Goal: Task Accomplishment & Management: Use online tool/utility

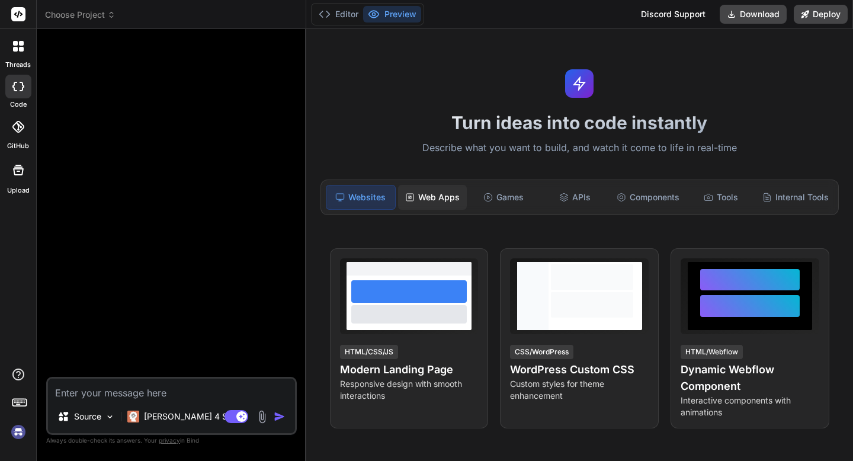
click at [443, 203] on div "Web Apps" at bounding box center [432, 197] width 69 height 25
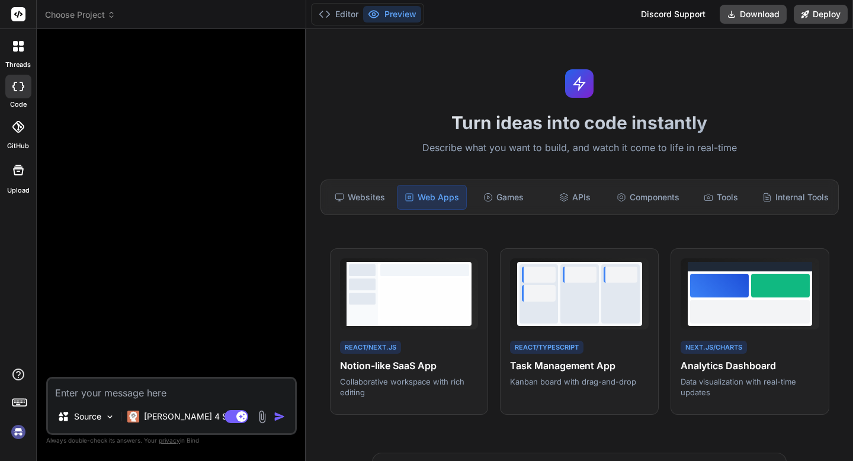
click at [206, 397] on textarea at bounding box center [171, 389] width 247 height 21
type textarea "x"
type textarea "b"
type textarea "x"
type textarea "bu"
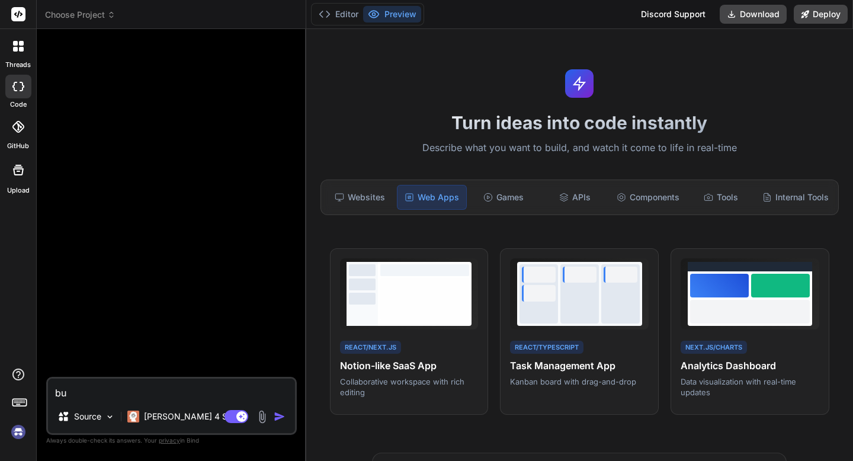
type textarea "x"
type textarea "bui"
type textarea "x"
type textarea "build"
type textarea "x"
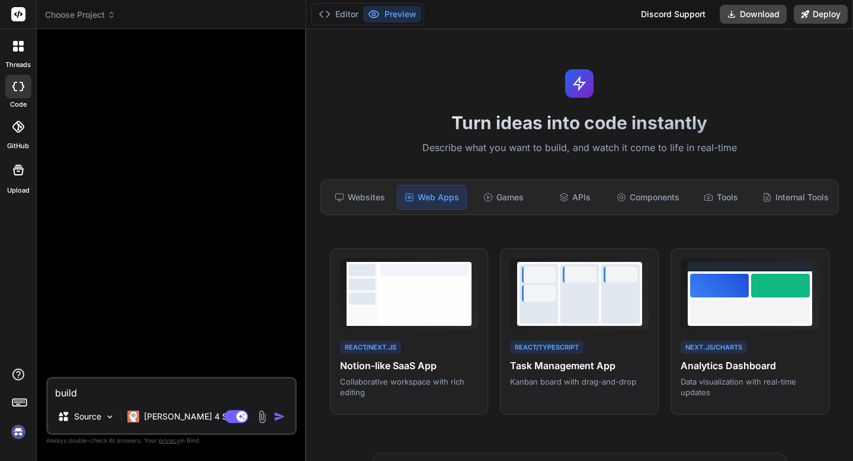
type textarea "build"
type textarea "x"
type textarea "build m"
type textarea "x"
type textarea "build me"
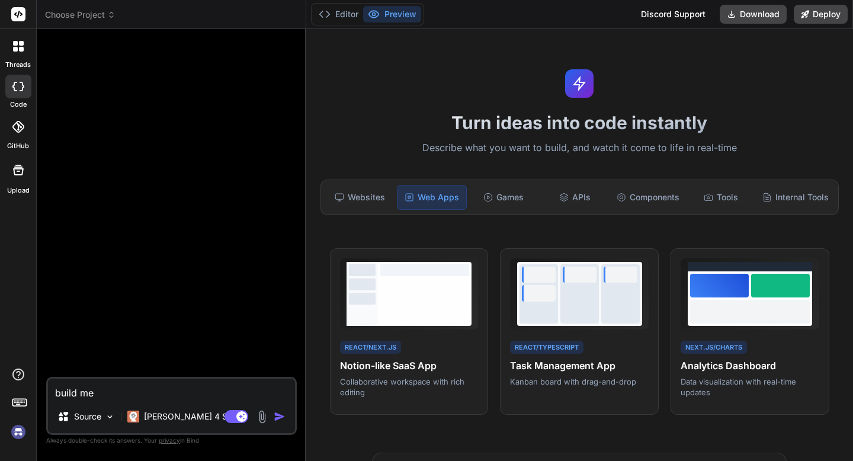
type textarea "x"
type textarea "build me"
type textarea "x"
type textarea "build me a"
type textarea "x"
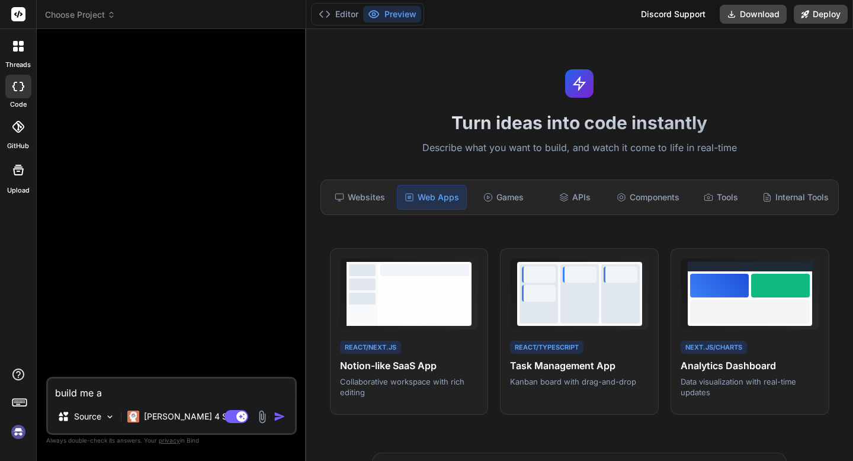
type textarea "build me a"
type textarea "x"
type textarea "build me a c"
type textarea "x"
type textarea "build me a ca"
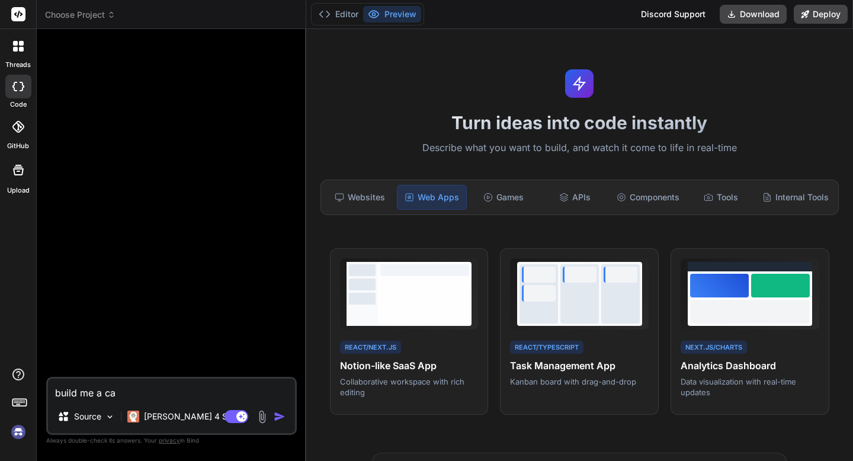
type textarea "x"
type textarea "build me a calu"
type textarea "x"
type textarea "build me a caluc"
click at [238, 408] on div "Source Claude 4 S.." at bounding box center [171, 419] width 247 height 28
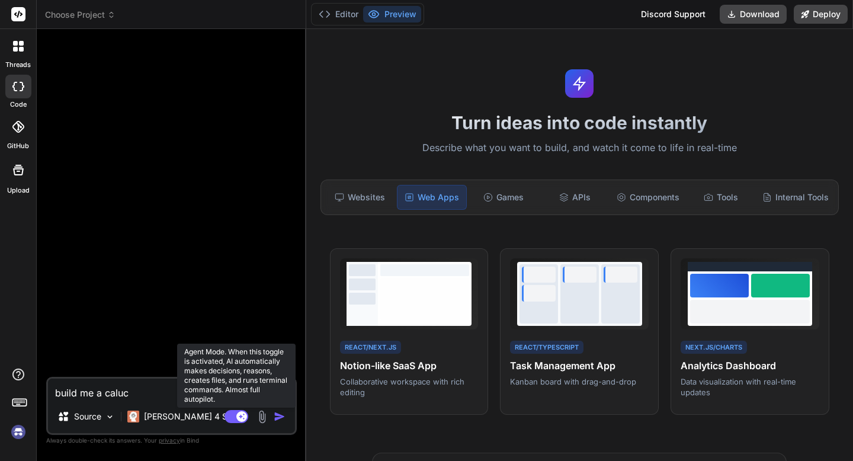
click at [238, 416] on rect at bounding box center [241, 416] width 11 height 11
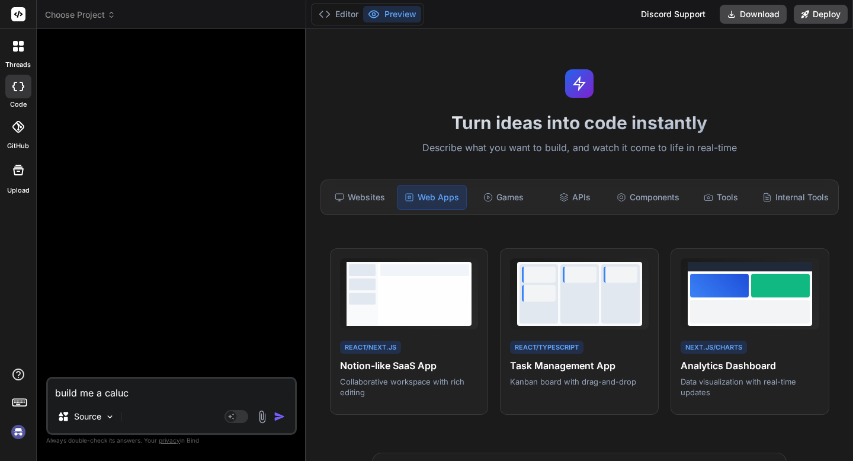
click at [218, 388] on textarea "build me a caluc" at bounding box center [171, 389] width 247 height 21
type textarea "x"
type textarea "build me a calu"
type textarea "x"
type textarea "build me a cal"
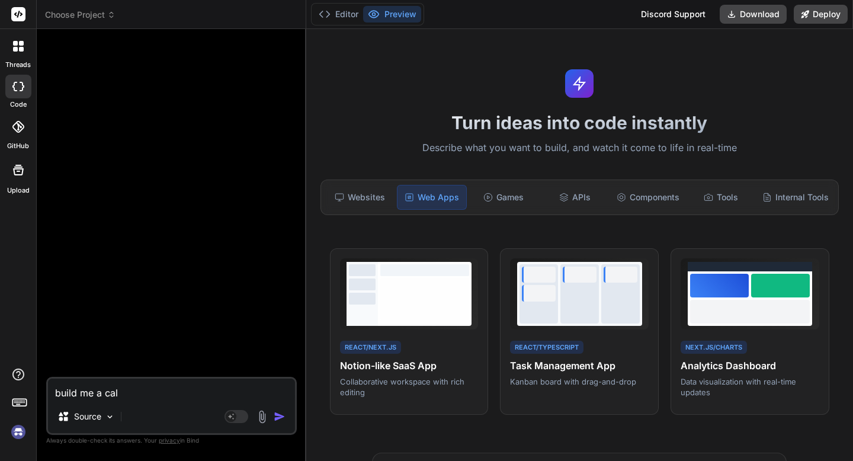
type textarea "x"
type textarea "build me a calc"
type textarea "x"
type textarea "build me a calcu"
type textarea "x"
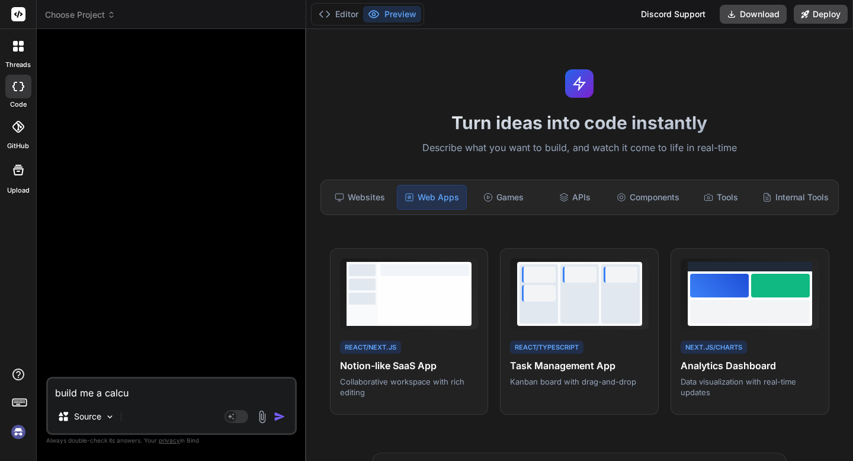
type textarea "build me a calcul"
type textarea "x"
type textarea "build me a calcula"
type textarea "x"
type textarea "build me a calculat"
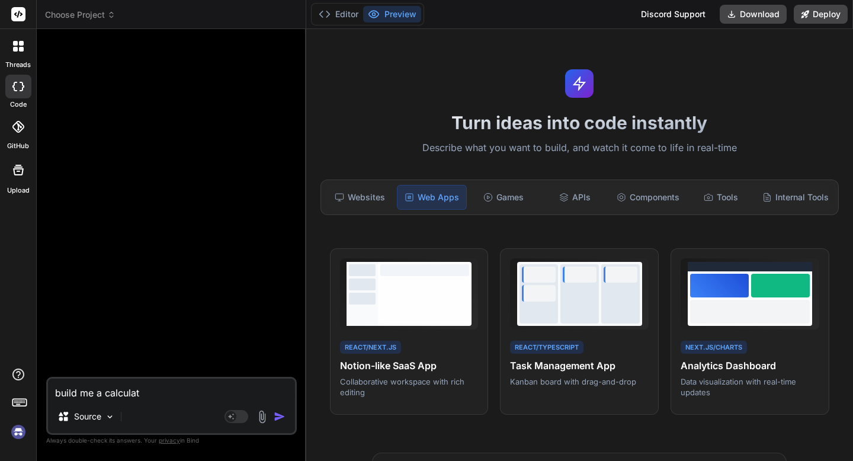
type textarea "x"
type textarea "build me a calculato"
type textarea "x"
type textarea "build me a calculator"
type textarea "x"
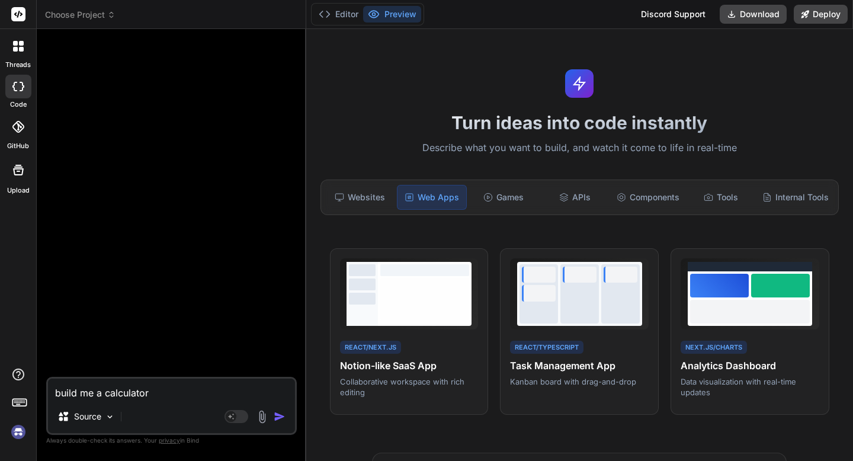
type textarea "build me a calculator"
type textarea "x"
type textarea "build me a calculator a"
type textarea "x"
type textarea "build me a calculator ap"
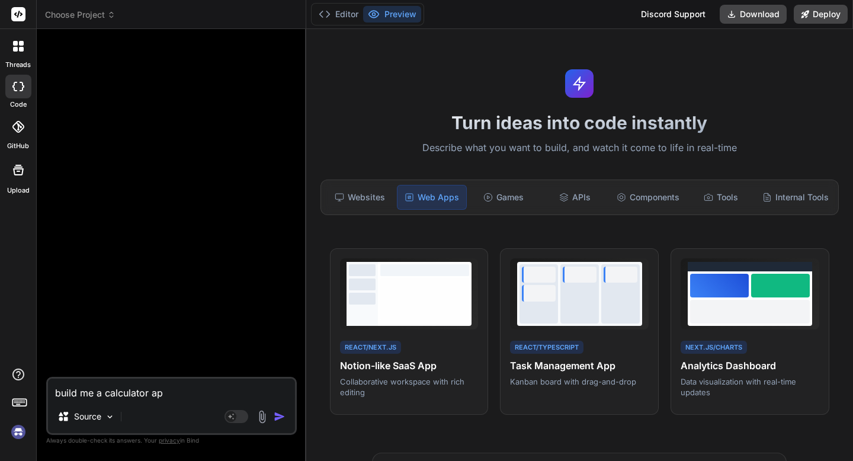
type textarea "x"
type textarea "build me a calculator app"
type textarea "x"
type textarea "build me a calculator app"
type textarea "x"
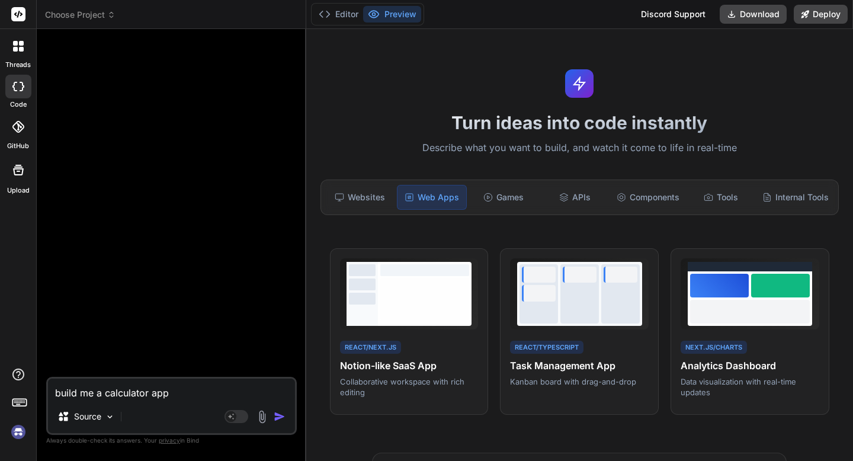
type textarea "build me a calculator app w"
type textarea "x"
type textarea "build me a calculator app wi"
type textarea "x"
type textarea "build me a calculator app wit"
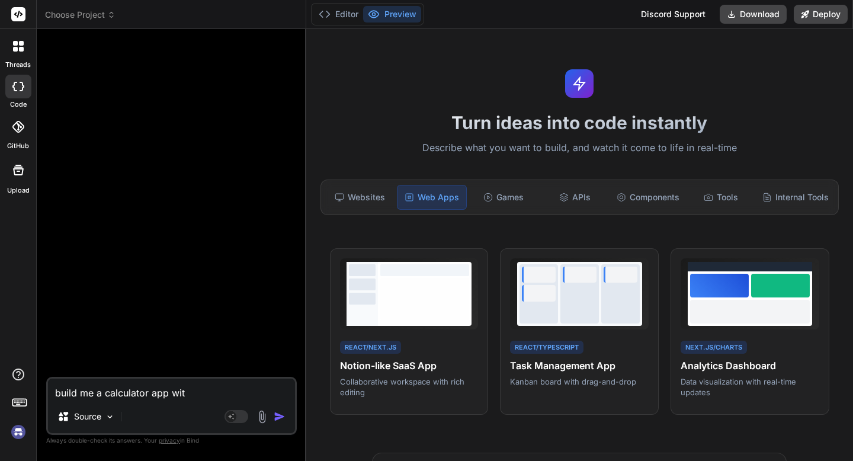
type textarea "x"
type textarea "build me a calculator app with"
type textarea "x"
type textarea "build me a calculator app with"
type textarea "x"
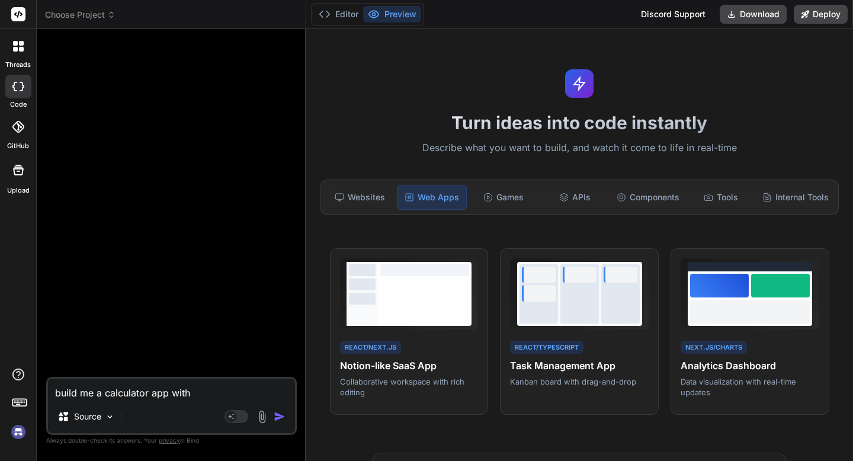
type textarea "build me a calculator app with m"
type textarea "x"
type textarea "build me a calculator app with mo"
type textarea "x"
type textarea "build me a calculator app with mod"
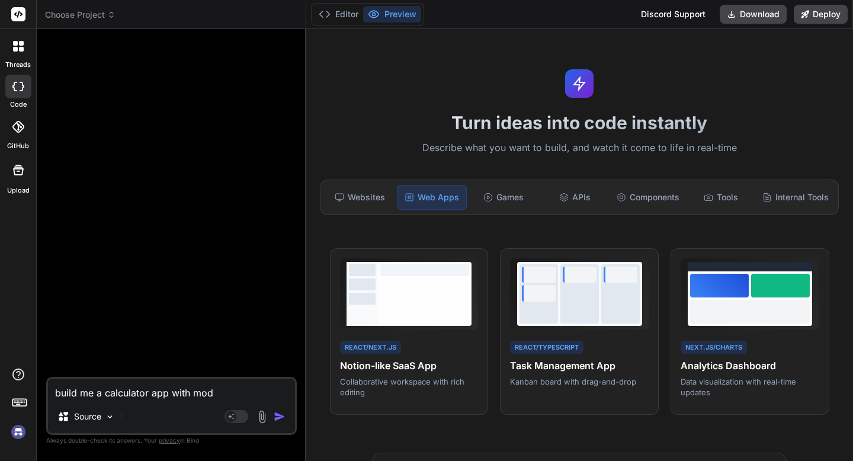
type textarea "x"
type textarea "build me a calculator app with mode"
type textarea "x"
type textarea "build me a calculator app with moder"
type textarea "x"
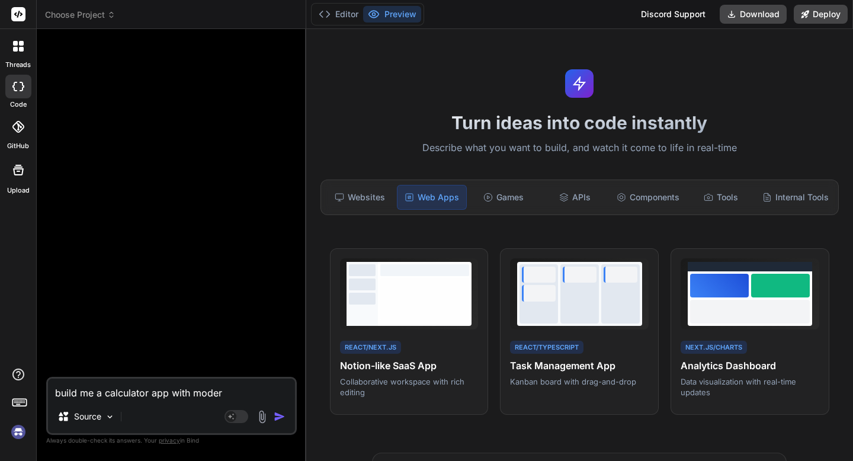
type textarea "build me a calculator app with modern"
type textarea "x"
type textarea "build me a calculator app with modern"
type textarea "x"
type textarea "build me a calculator app with modern d"
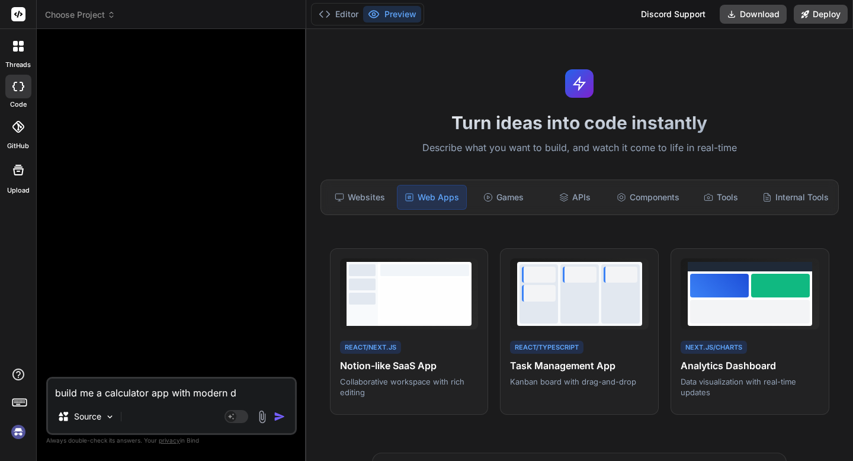
type textarea "x"
type textarea "build me a calculator app with modern de"
type textarea "x"
type textarea "build me a calculator app with modern des"
type textarea "x"
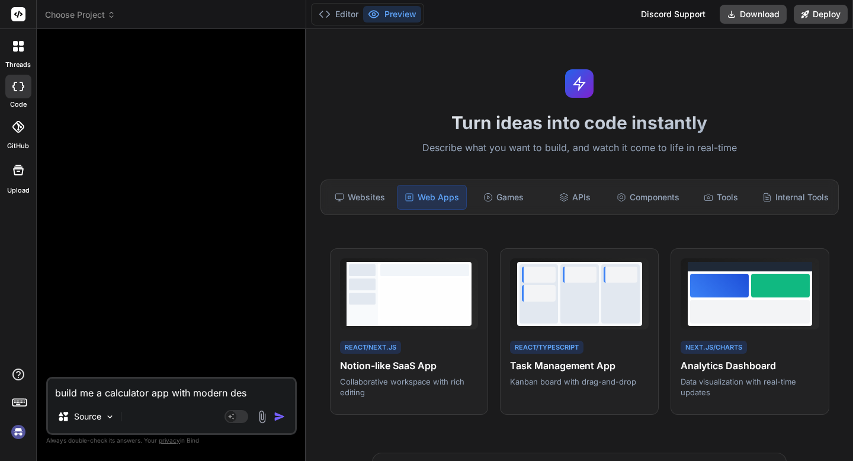
type textarea "build me a calculator app with modern desi"
type textarea "x"
type textarea "build me a calculator app with modern desig"
type textarea "x"
type textarea "build me a calculator app with modern design"
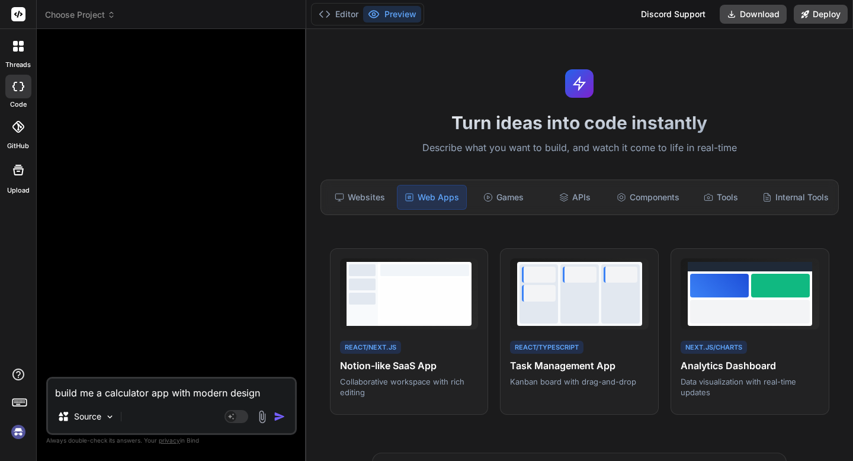
click at [280, 414] on img "button" at bounding box center [280, 417] width 12 height 12
type textarea "x"
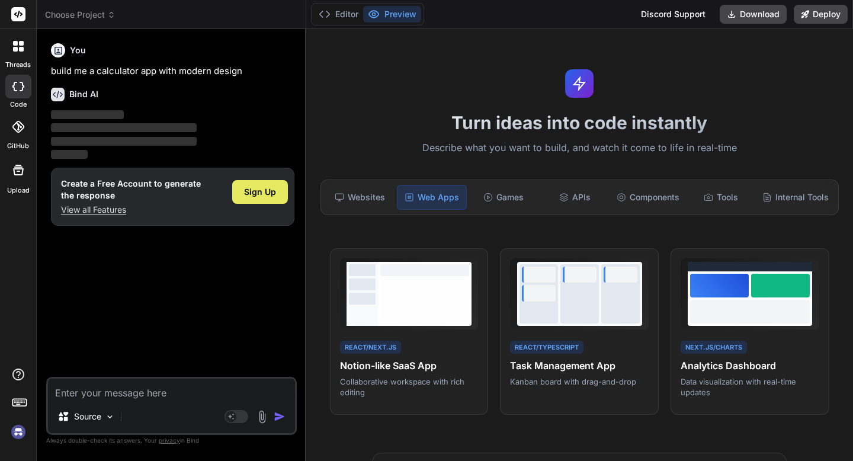
click at [274, 197] on div "Sign Up" at bounding box center [260, 192] width 56 height 24
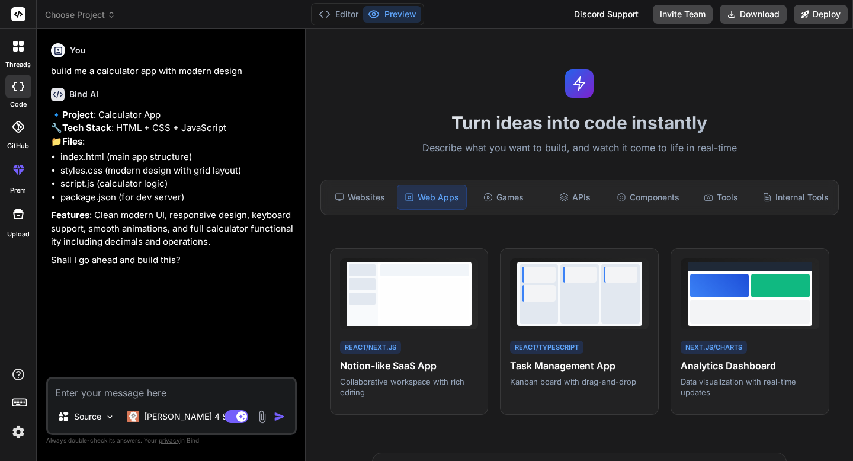
click at [202, 391] on textarea at bounding box center [171, 389] width 247 height 21
type textarea "x"
type textarea "p"
type textarea "x"
type textarea "pr"
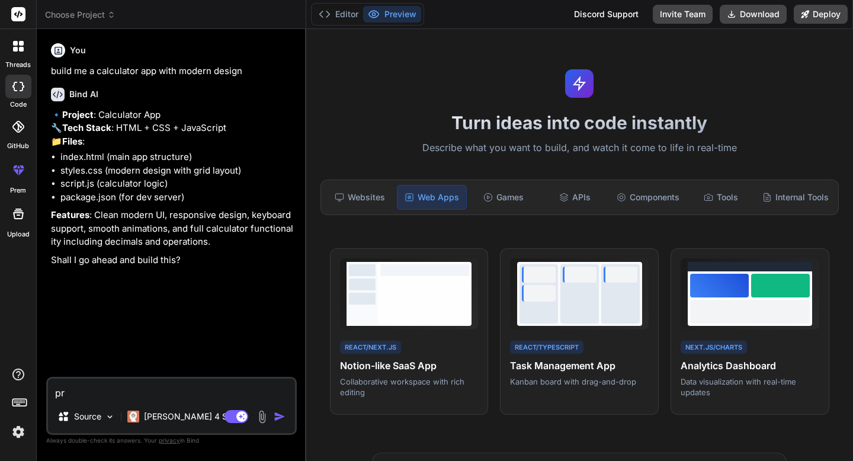
type textarea "x"
type textarea "pro"
type textarea "x"
type textarea "proc"
type textarea "x"
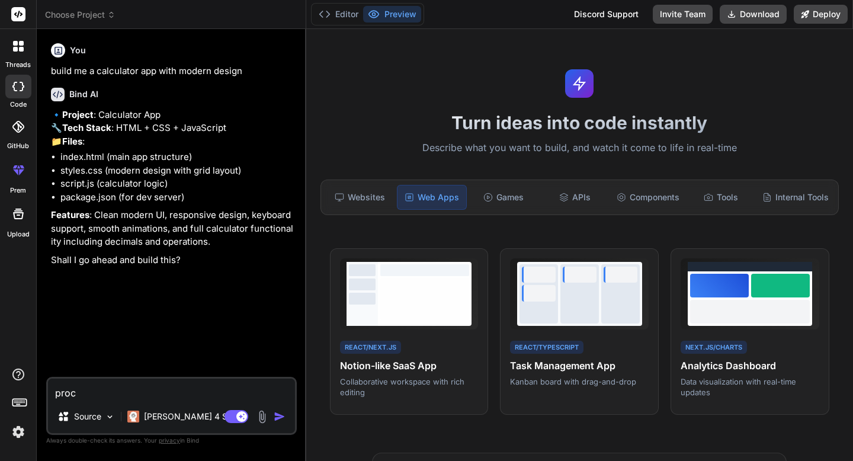
type textarea "proce"
type textarea "x"
type textarea "procee"
type textarea "x"
type textarea "proceed"
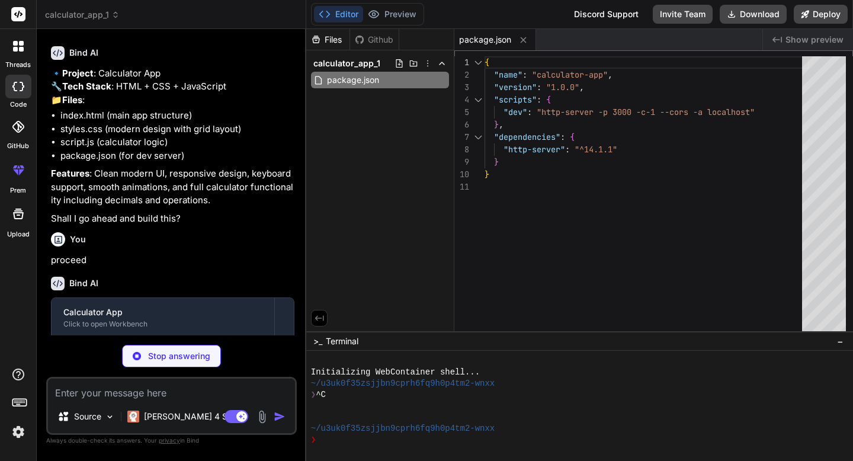
scroll to position [124, 0]
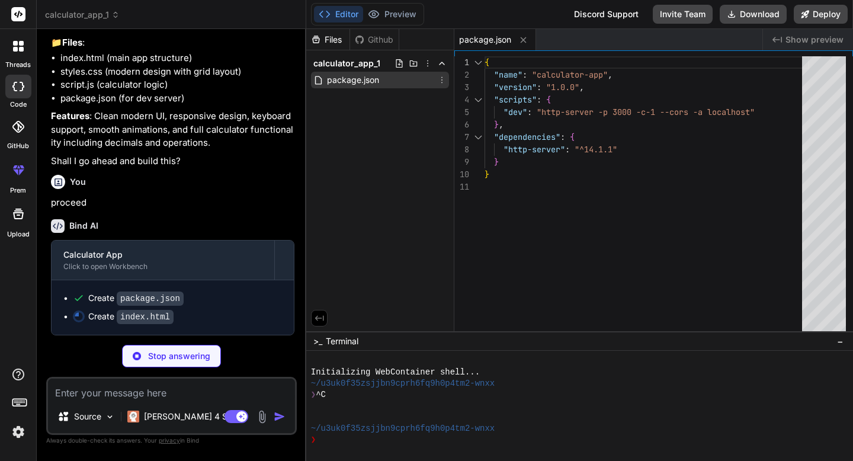
type textarea "x"
type textarea "</div> </div> <script src="script.js"></script> </body> </html>"
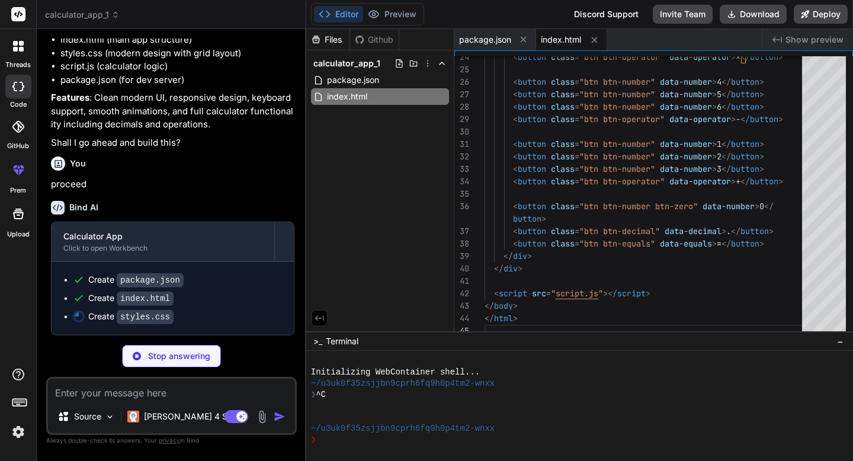
scroll to position [143, 0]
click at [183, 423] on div "Claude 4 S.." at bounding box center [180, 417] width 114 height 24
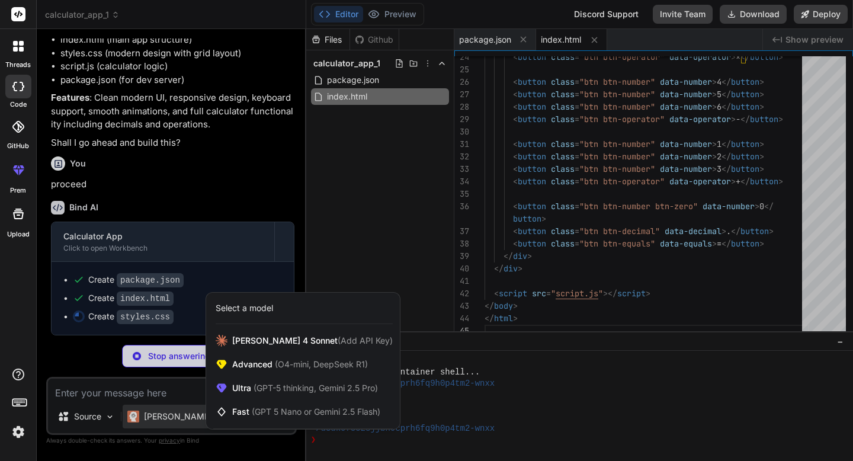
click at [260, 213] on div at bounding box center [426, 230] width 853 height 461
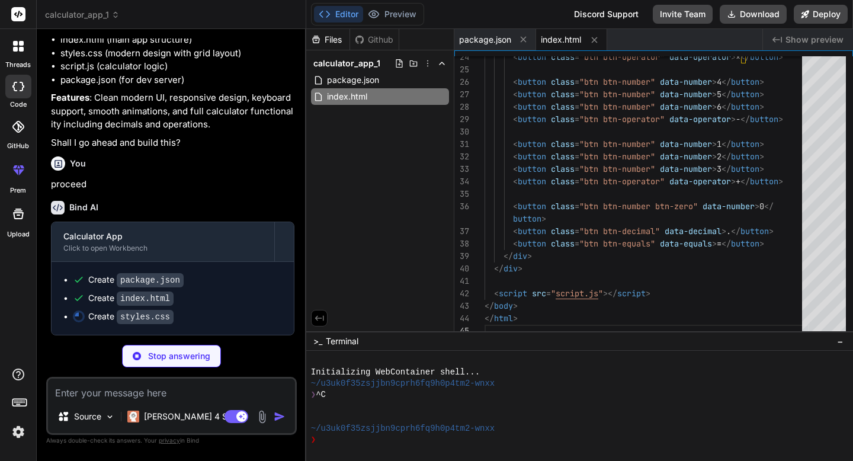
type textarea "x"
type textarea "font-size: 1.1rem; } .buttons { gap: 10px; } }"
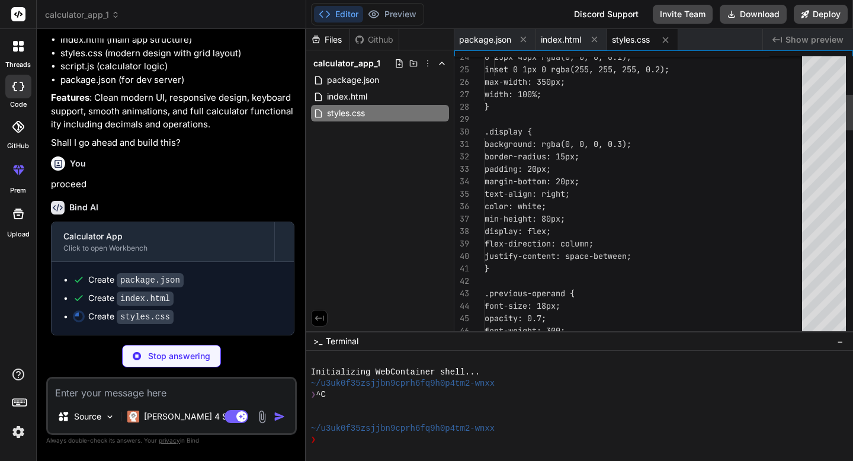
type textarea "x"
type textarea "height: 60px; font-size: 1.1rem; } .buttons { gap: 10px; } }"
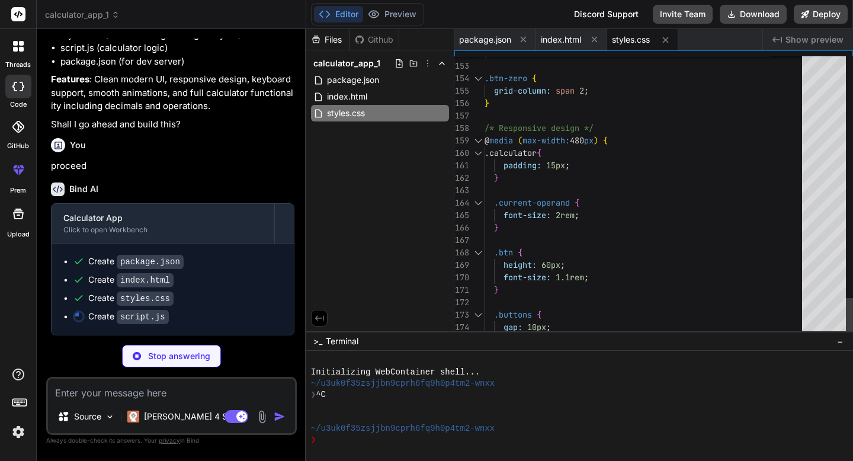
scroll to position [100, 0]
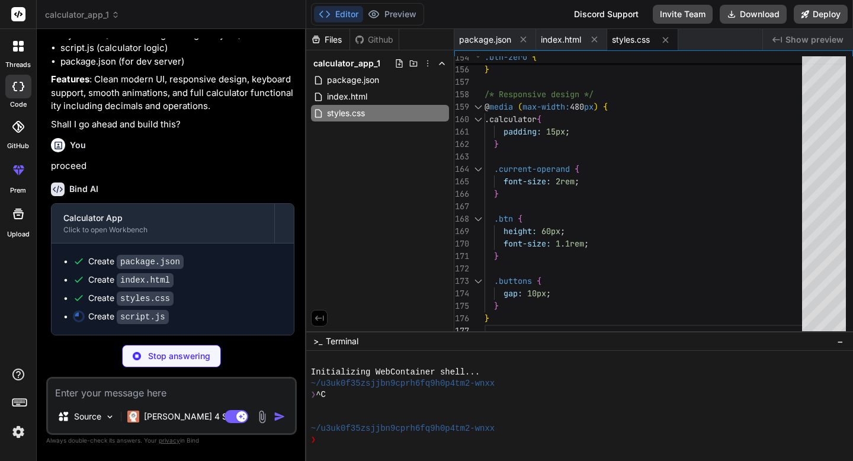
type textarea "x"
type textarea "if (e.key === '%') { calculator.percentage(); calculator.updateDisplay(); } });"
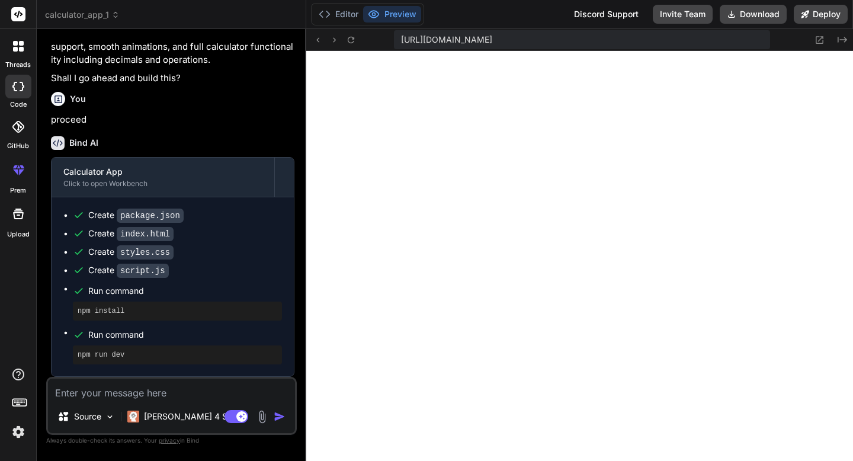
scroll to position [597, 0]
click at [162, 405] on div "Claude 4 S.." at bounding box center [180, 417] width 114 height 24
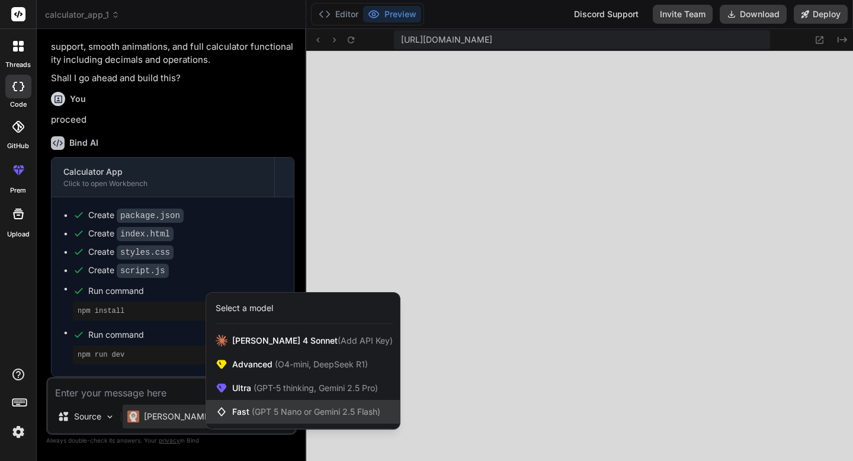
click at [279, 408] on span "(GPT 5 Nano or Gemini 2.5 Flash)" at bounding box center [316, 412] width 129 height 10
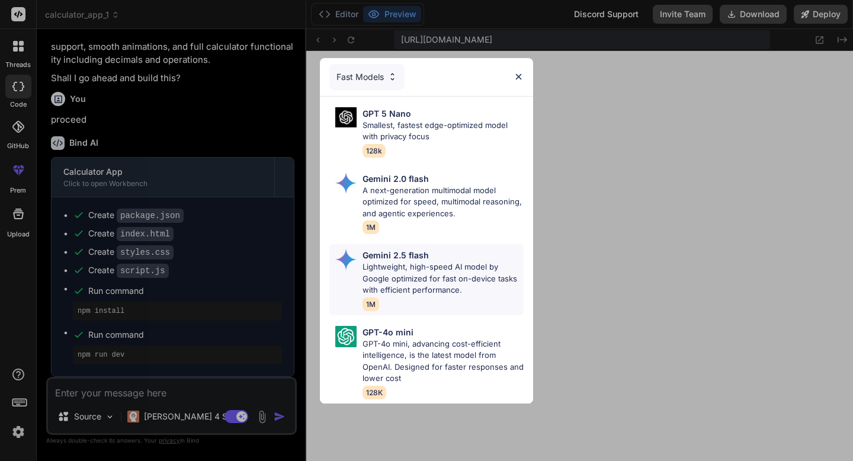
click at [421, 281] on p "Lightweight, high-speed AI model by Google optimized for fast on-device tasks w…" at bounding box center [443, 278] width 161 height 35
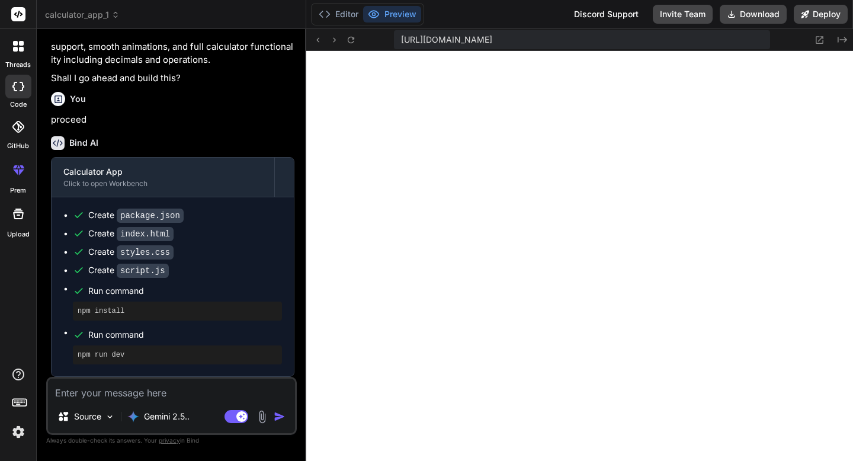
click at [167, 398] on textarea at bounding box center [171, 389] width 247 height 21
type textarea "x"
type textarea "b"
type textarea "x"
type textarea "bu"
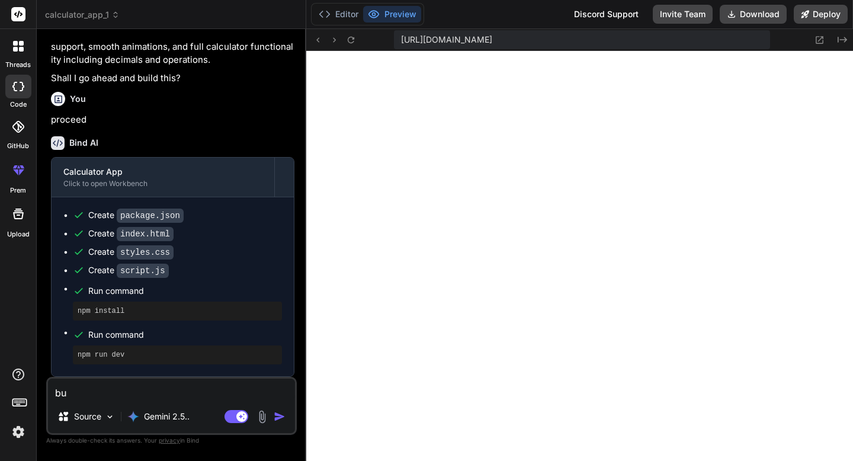
type textarea "x"
type textarea "bui"
type textarea "x"
type textarea "buil"
type textarea "x"
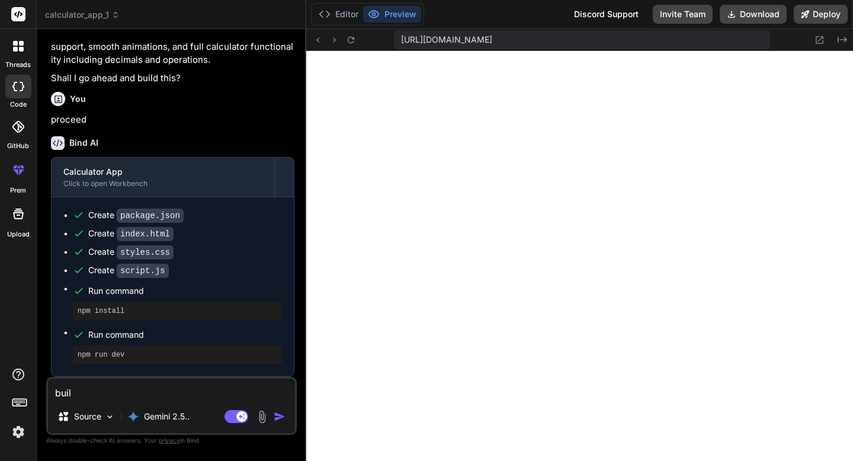
type textarea "build"
type textarea "x"
type textarea "build"
type textarea "x"
type textarea "build me"
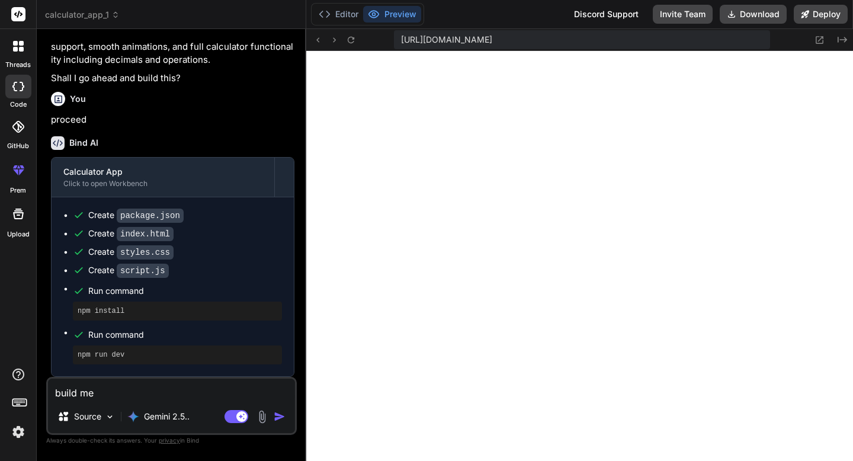
type textarea "x"
type textarea "build me"
type textarea "x"
type textarea "build me a"
type textarea "x"
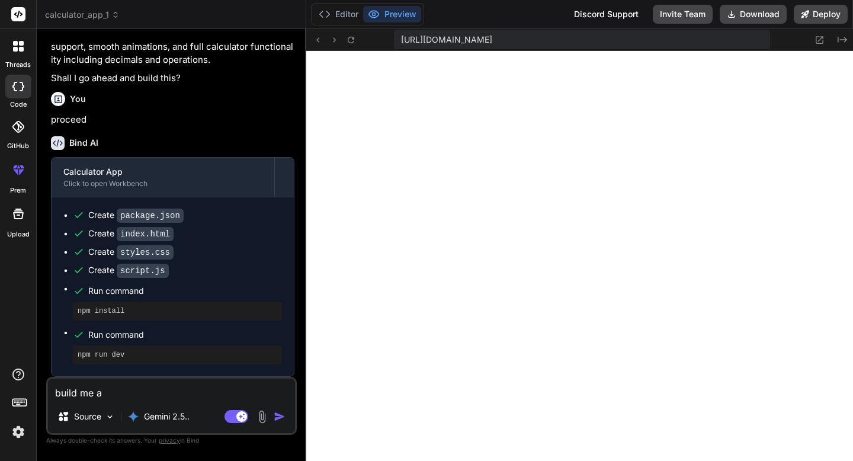
type textarea "build me a"
type textarea "x"
type textarea "build me a t"
type textarea "x"
type textarea "build me a ta"
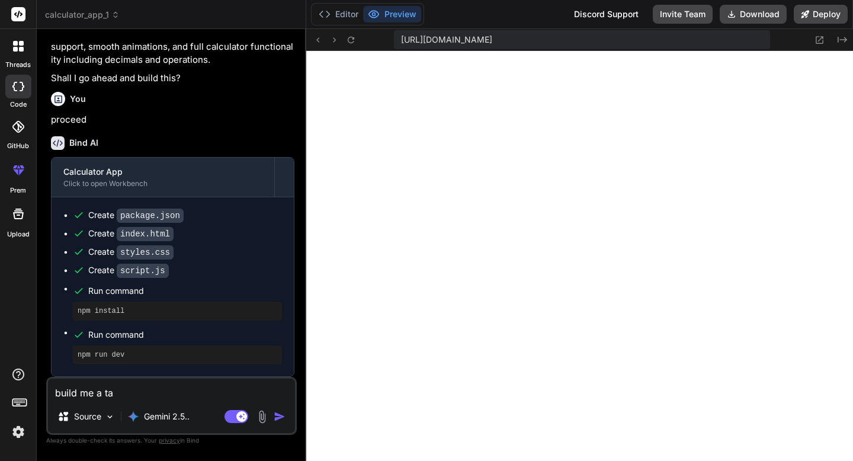
type textarea "x"
type textarea "build me a tal"
type textarea "x"
type textarea "build me a tall"
type textarea "x"
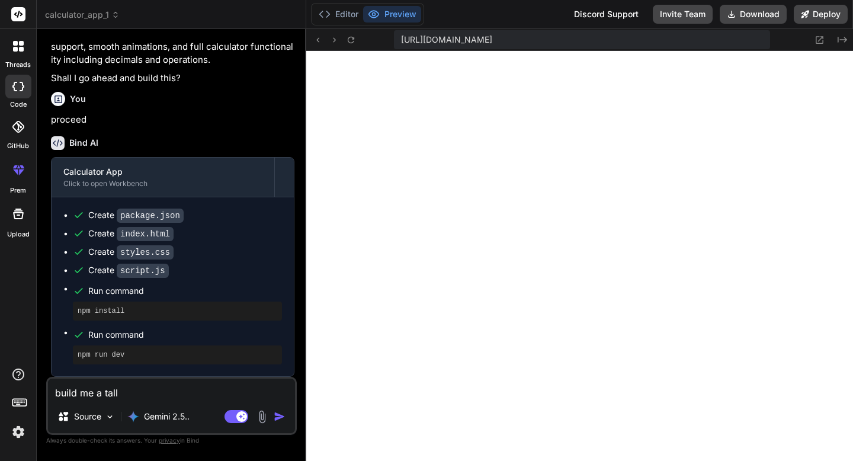
type textarea "build me a tally"
type textarea "x"
type textarea "build me a tally"
type textarea "x"
type textarea "build me a tally c"
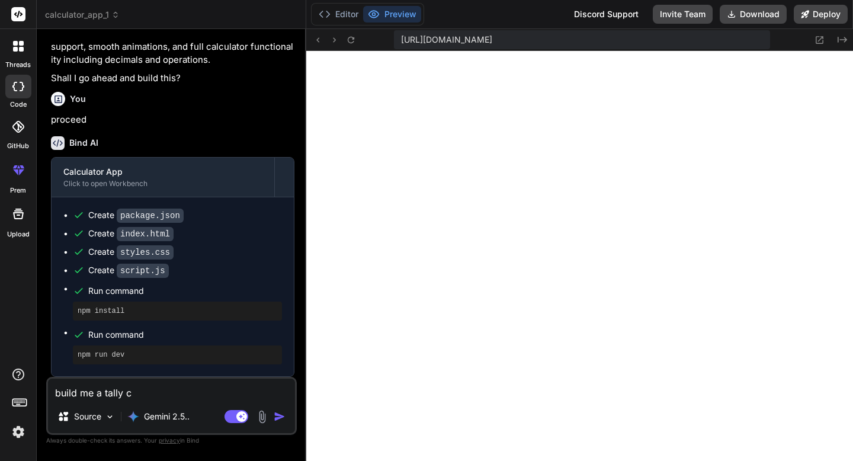
type textarea "x"
type textarea "build me a tally co"
type textarea "x"
type textarea "build me a tally cou"
type textarea "x"
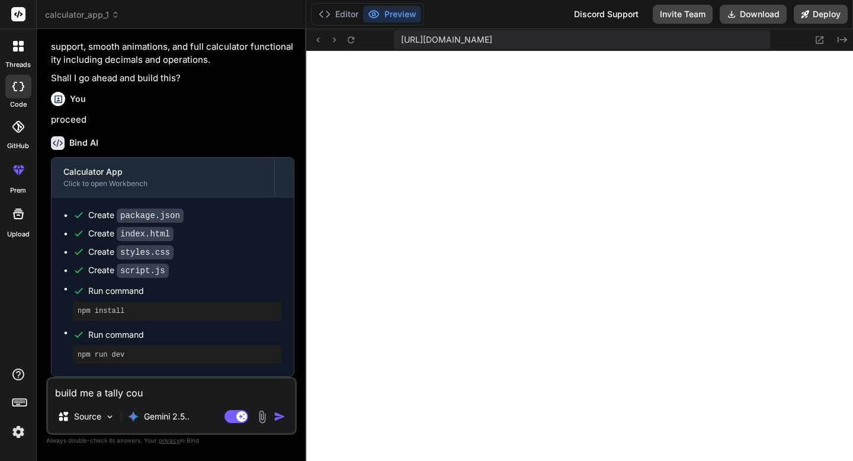
type textarea "build me a tally coun"
type textarea "x"
type textarea "build me a tally count"
type textarea "x"
type textarea "build me a tally counte"
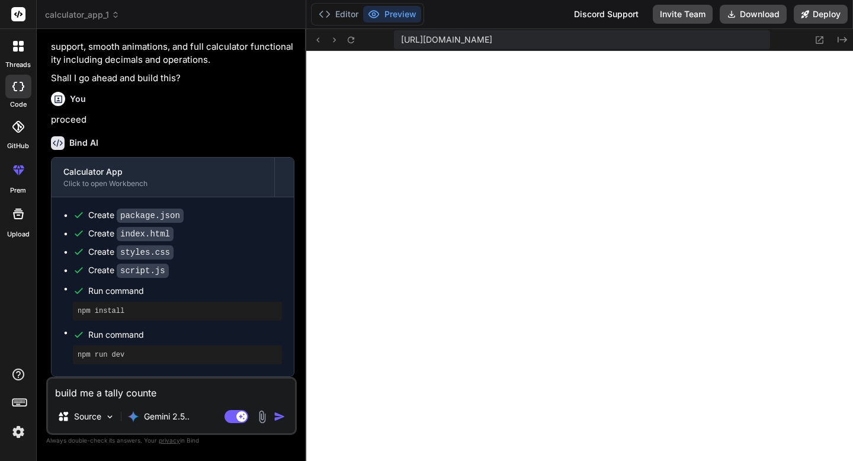
type textarea "x"
type textarea "build me a tally counter"
type textarea "x"
type textarea "build me a tally counter a"
type textarea "x"
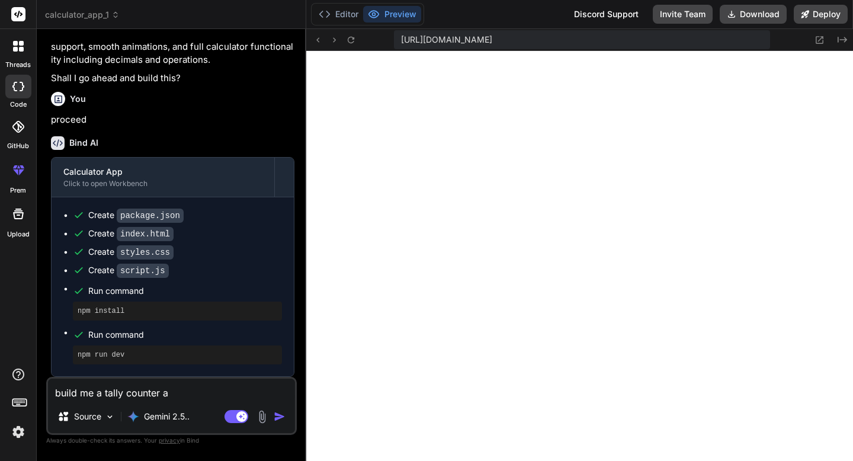
type textarea "build me a tally counter ap"
type textarea "x"
type textarea "build me a tally counter app"
type textarea "x"
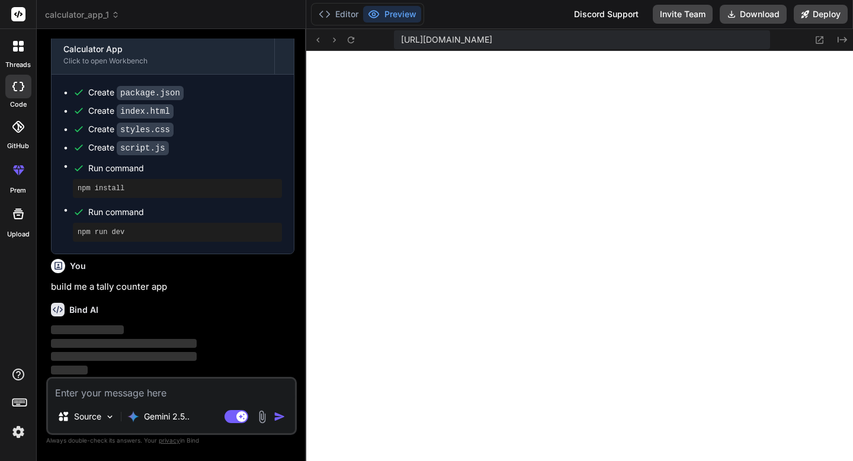
scroll to position [330, 0]
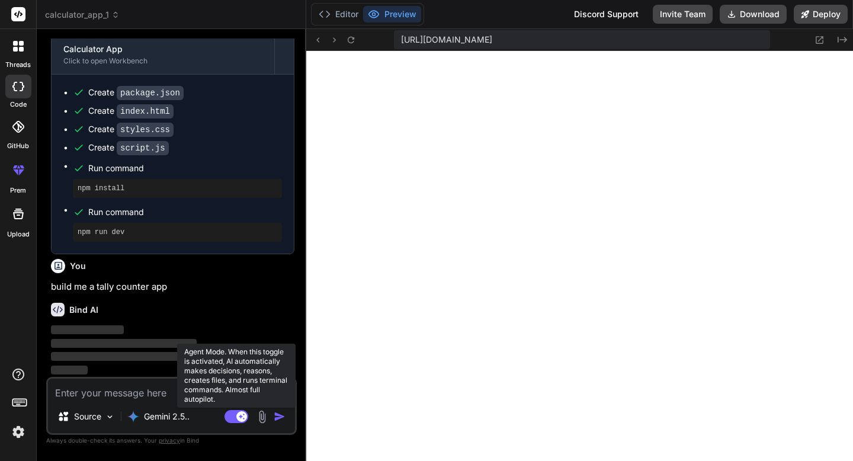
click at [241, 420] on rect at bounding box center [241, 416] width 11 height 11
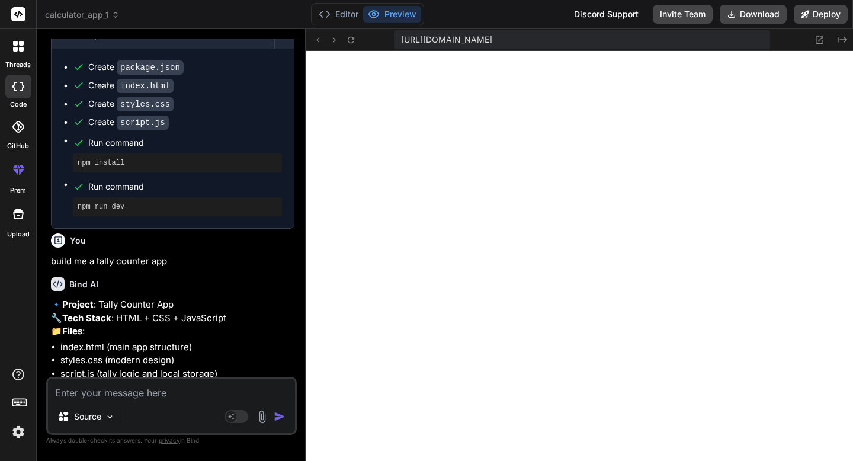
scroll to position [451, 0]
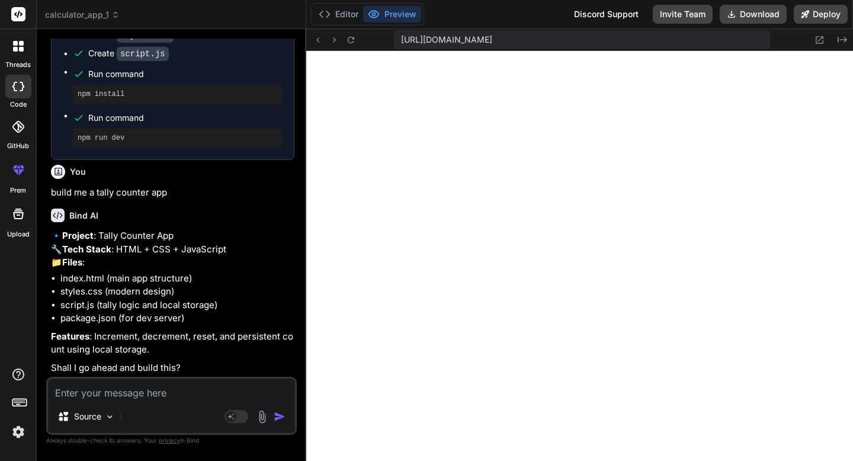
click at [145, 401] on div "Source Agent Mode. When this toggle is activated, AI automatically makes decisi…" at bounding box center [171, 406] width 251 height 58
click at [145, 395] on textarea at bounding box center [171, 389] width 247 height 21
type textarea "x"
type textarea "p"
type textarea "x"
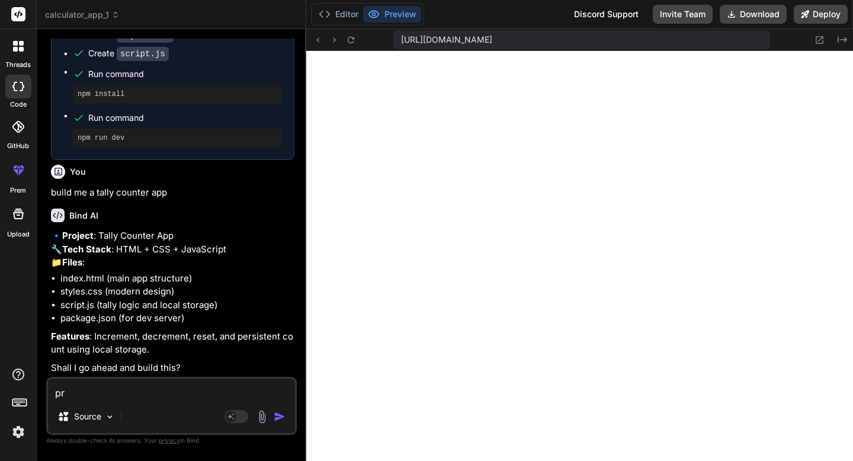
type textarea "pro"
type textarea "x"
type textarea "proc"
type textarea "x"
type textarea "proce"
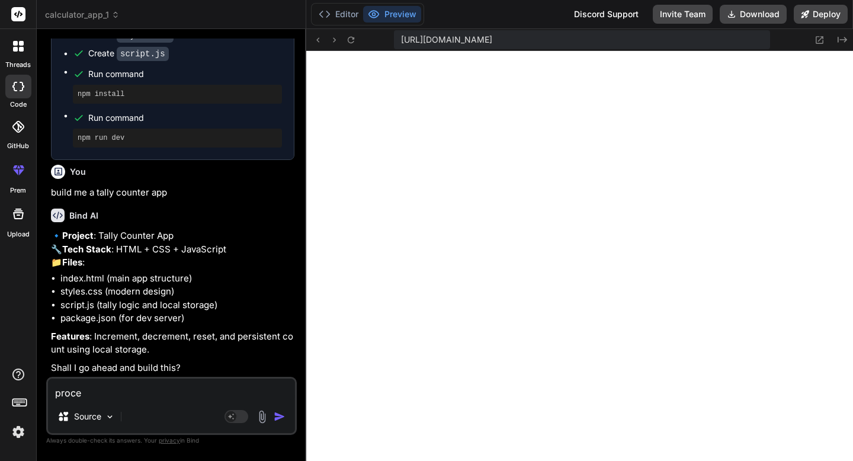
type textarea "x"
type textarea "procee"
type textarea "x"
type textarea "proceed"
type textarea "x"
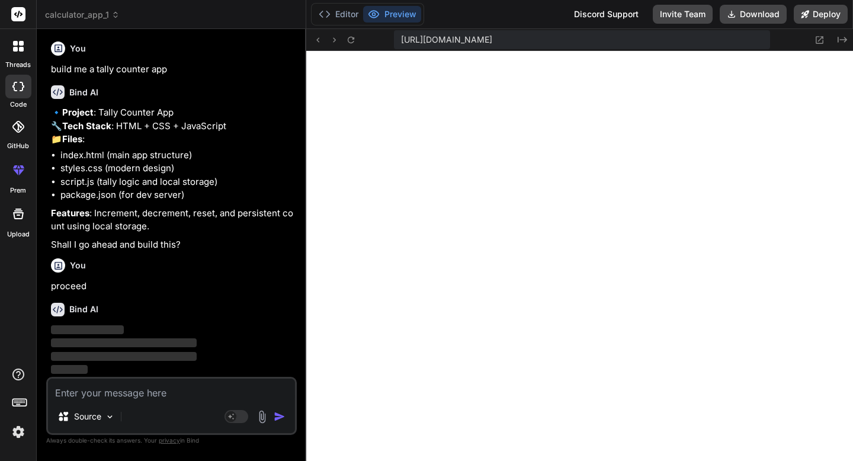
scroll to position [574, 0]
type textarea "x"
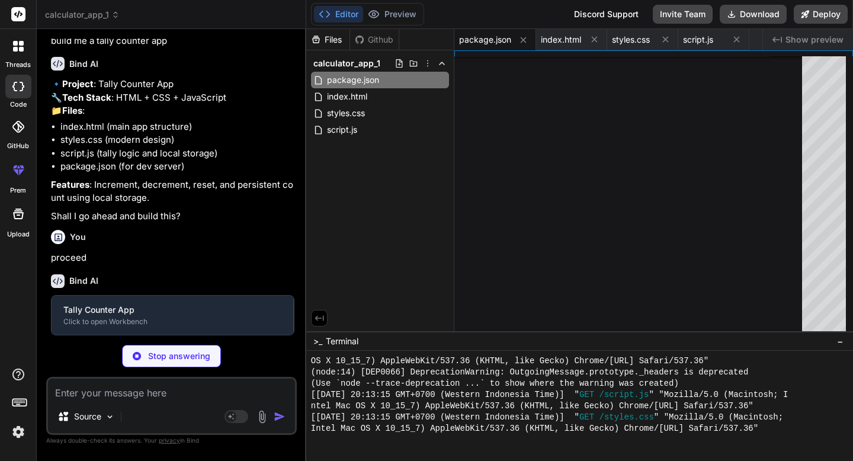
type textarea "x"
type textarea "button> </div> </div> <script src="script.js"></script> </body> </html>"
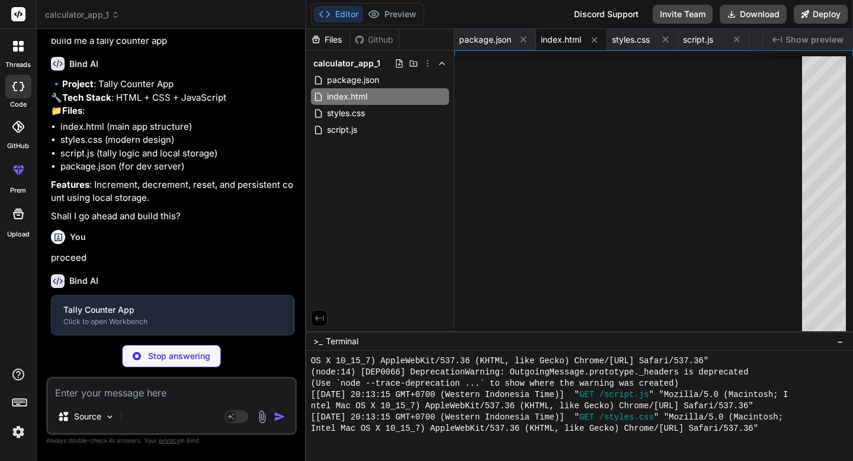
type textarea "x"
type textarea "} .buttons { gap: 10px; } }"
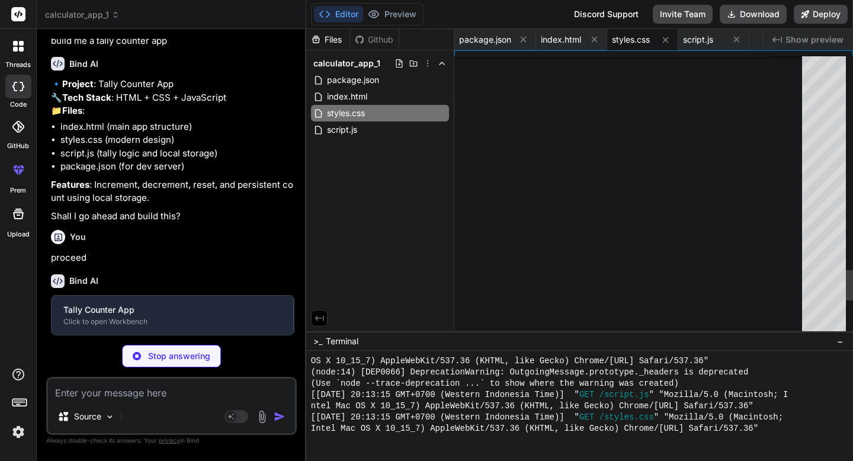
type textarea "x"
type textarea "'Escape') { count = 0; updateDisplay(); } }); });"
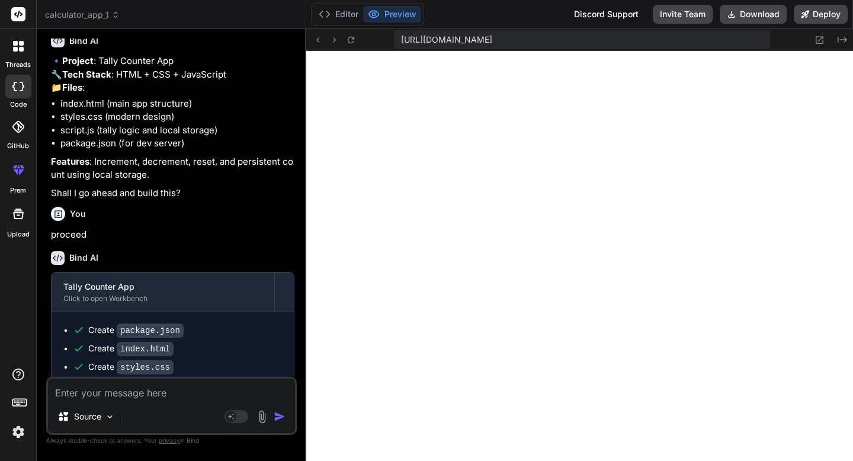
click at [117, 386] on textarea at bounding box center [171, 389] width 247 height 21
type textarea "x"
type textarea "b"
type textarea "x"
type textarea "bu"
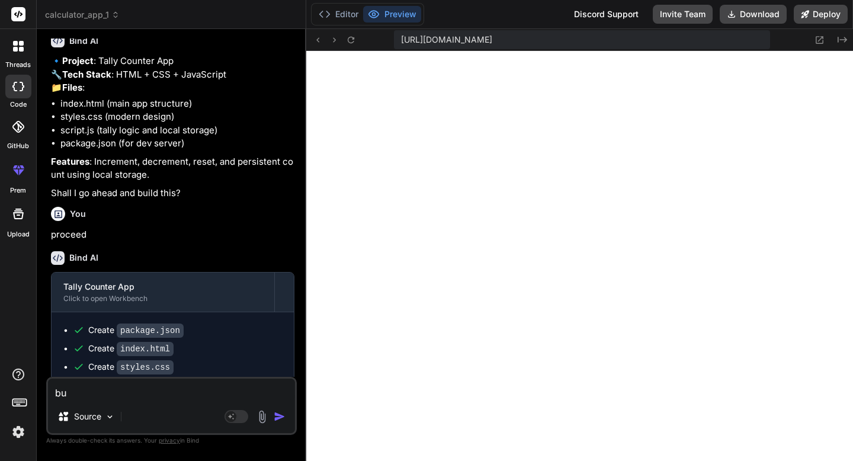
type textarea "x"
type textarea "bui"
type textarea "x"
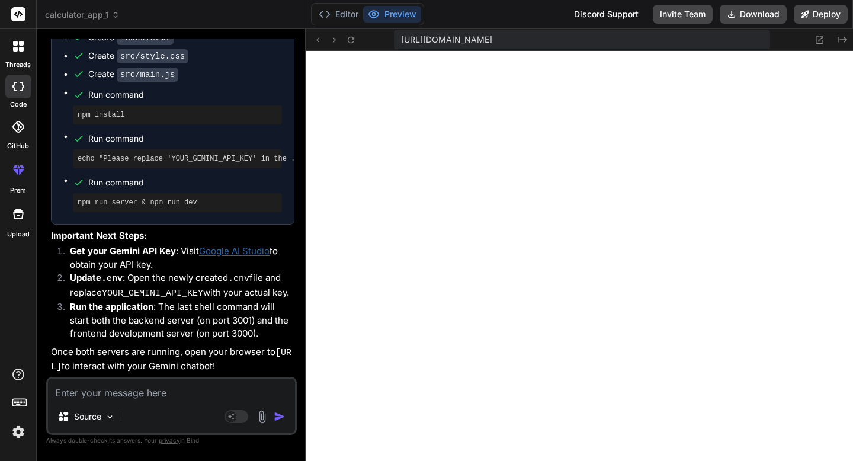
scroll to position [2275, 0]
click at [336, 17] on button "Editor" at bounding box center [338, 14] width 49 height 17
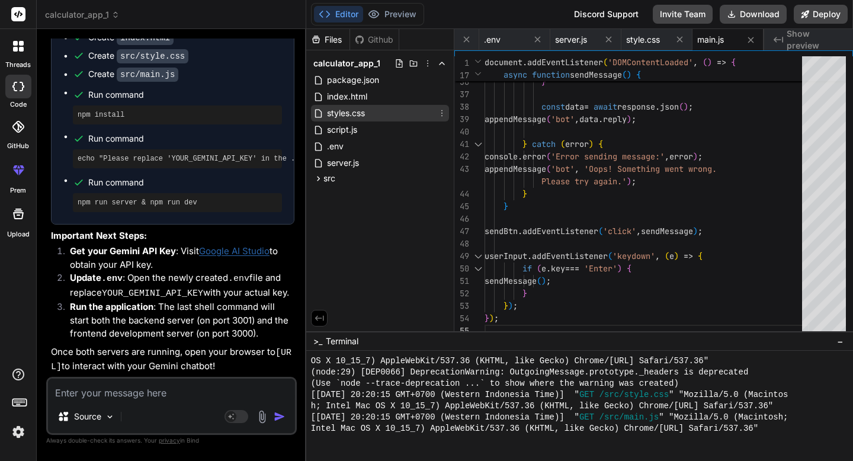
click at [365, 119] on span "styles.css" at bounding box center [346, 113] width 40 height 14
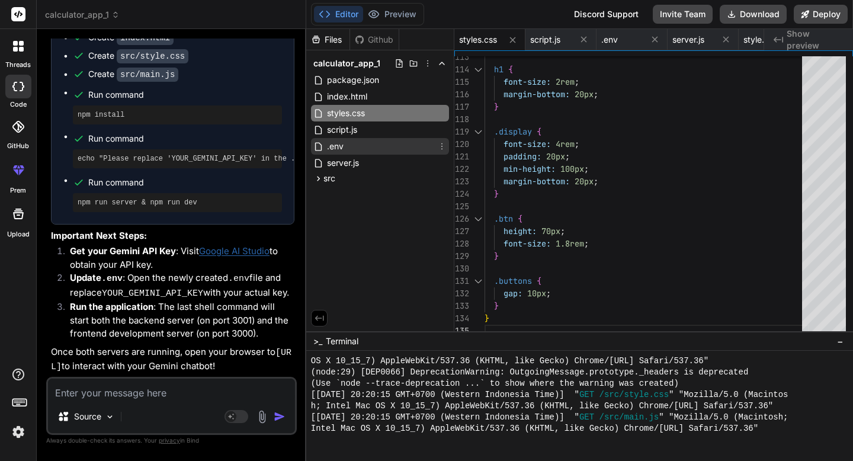
click at [353, 139] on div ".env" at bounding box center [380, 146] width 138 height 17
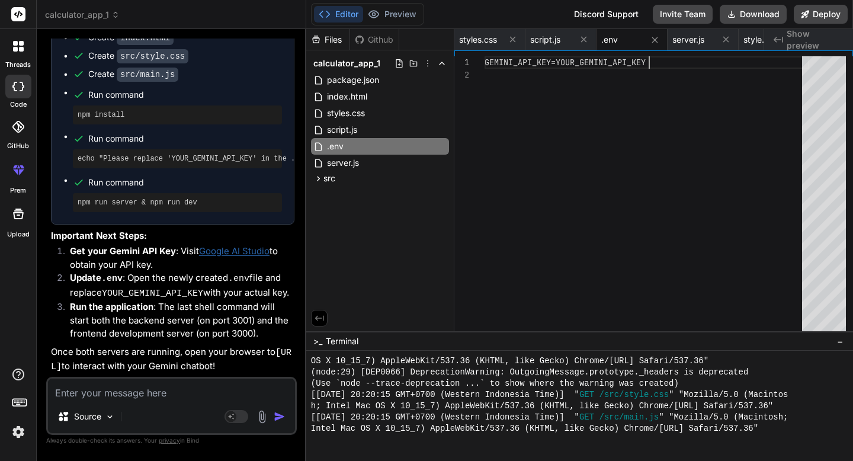
scroll to position [0, 0]
drag, startPoint x: 651, startPoint y: 62, endPoint x: 559, endPoint y: 61, distance: 91.9
click at [559, 61] on div "GEMINI_API_KEY=YOUR_GEMINI_API_KEY" at bounding box center [647, 196] width 325 height 281
click at [397, 11] on button "Preview" at bounding box center [392, 14] width 58 height 17
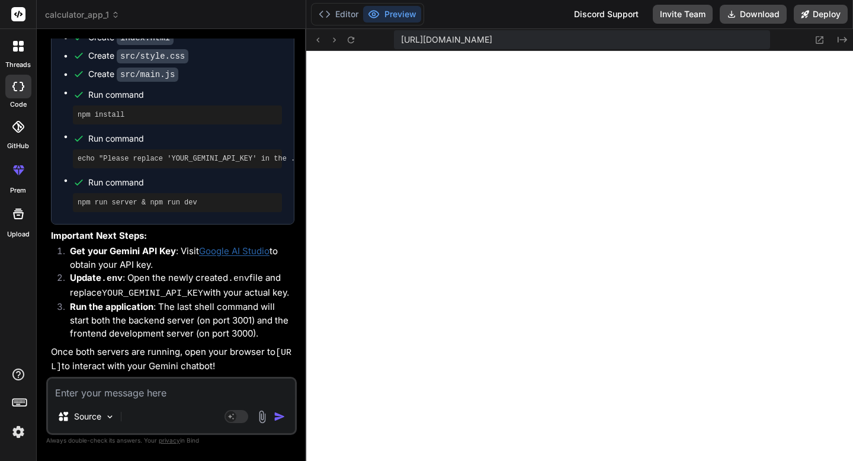
scroll to position [2624, 0]
click at [357, 41] on button at bounding box center [351, 40] width 14 height 14
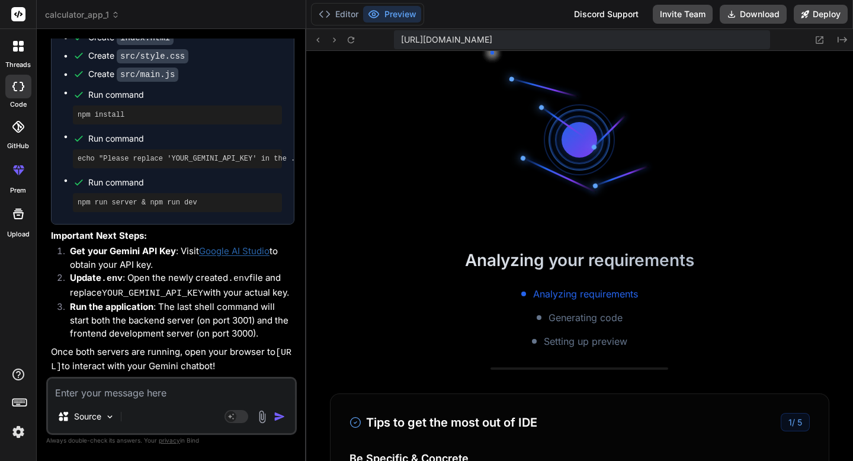
scroll to position [2736, 0]
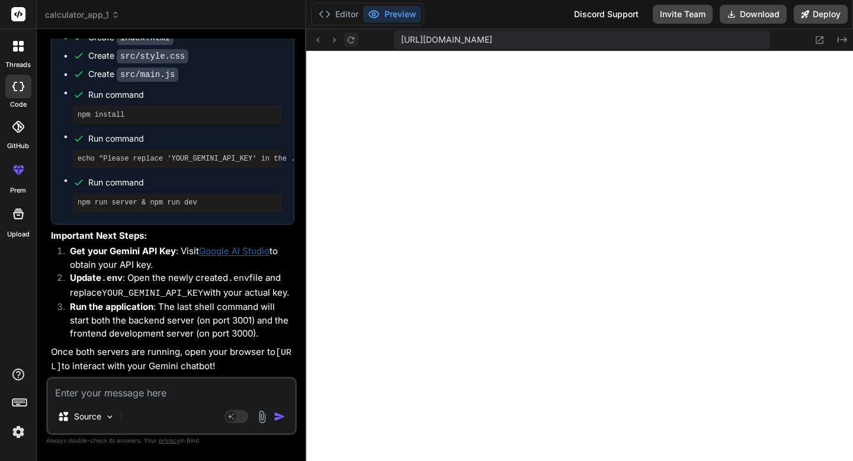
click at [350, 40] on icon at bounding box center [351, 40] width 10 height 10
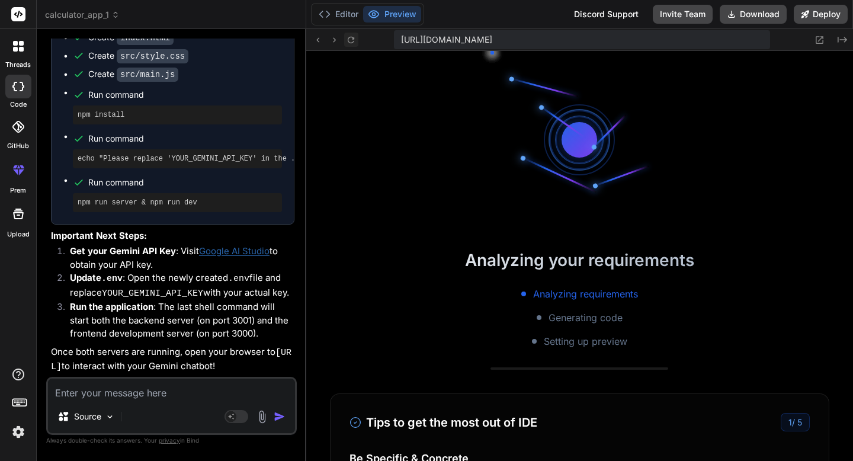
click at [350, 40] on icon at bounding box center [351, 40] width 10 height 10
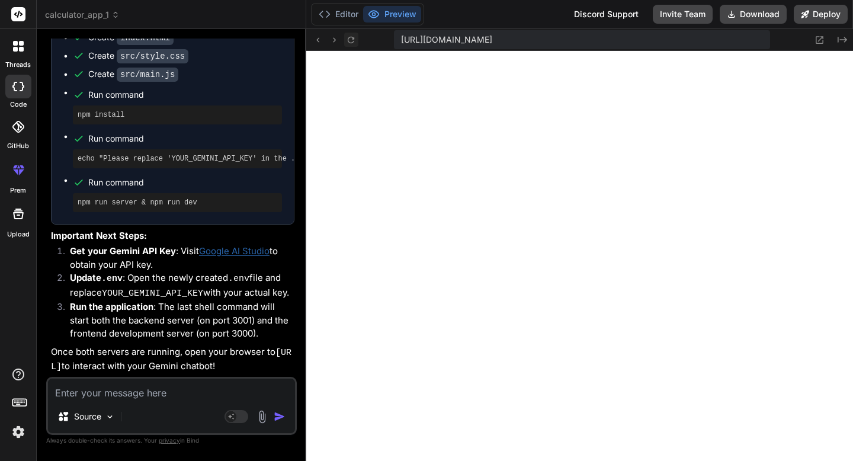
click at [350, 40] on icon at bounding box center [351, 40] width 10 height 10
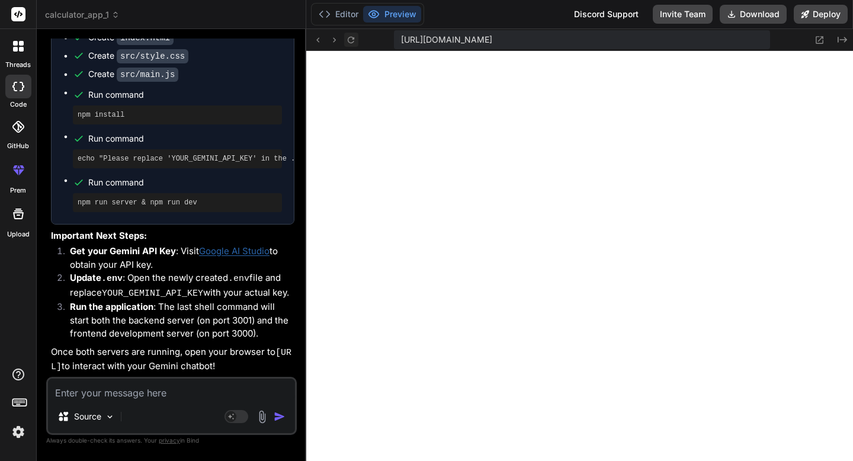
click at [350, 40] on icon at bounding box center [351, 40] width 10 height 10
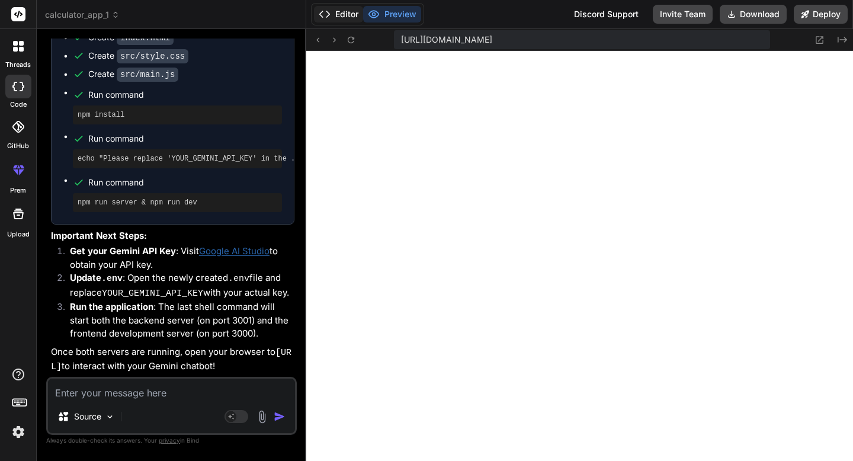
click at [357, 14] on button "Editor" at bounding box center [338, 14] width 49 height 17
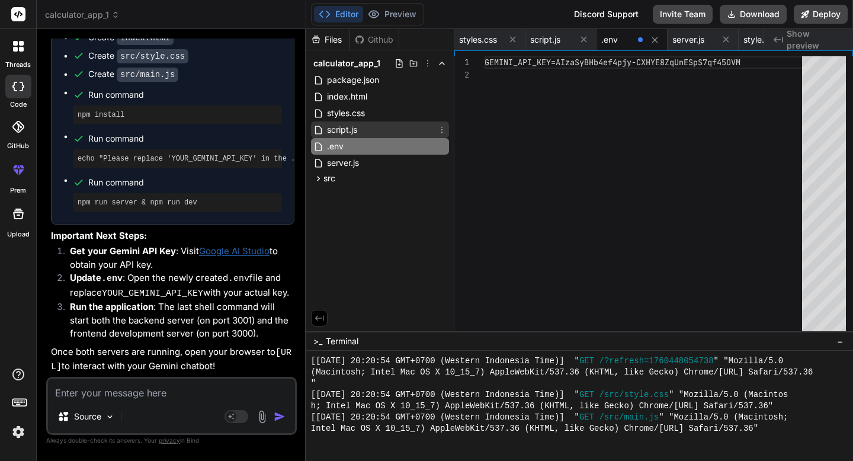
click at [359, 131] on div "script.js" at bounding box center [380, 129] width 138 height 17
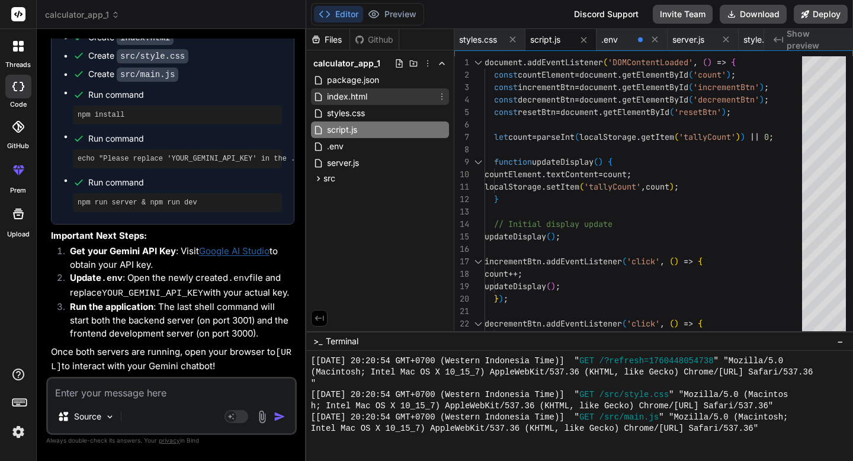
click at [366, 98] on span "index.html" at bounding box center [347, 96] width 43 height 14
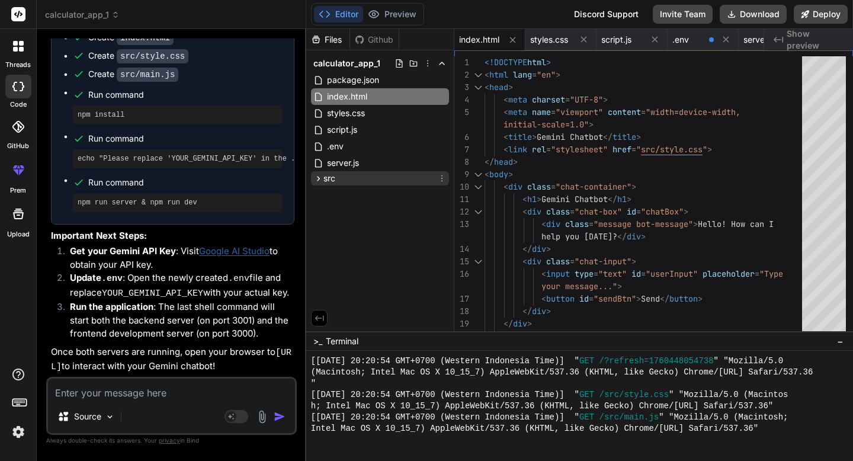
click at [366, 174] on div "src" at bounding box center [380, 178] width 138 height 14
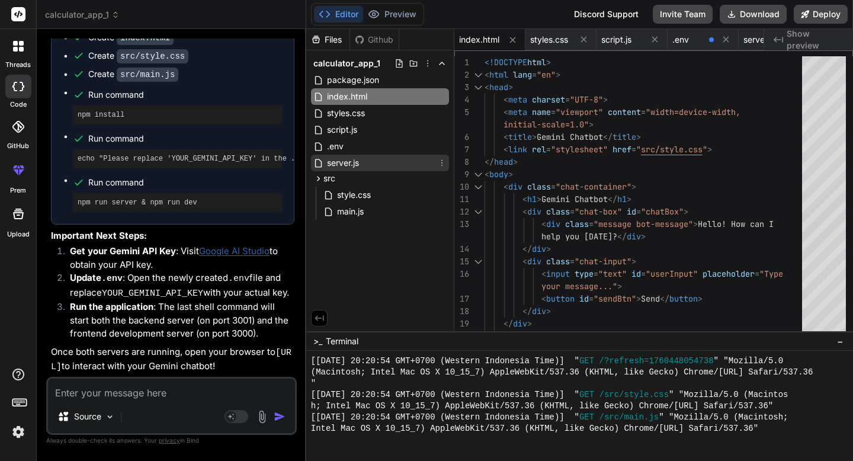
click at [360, 167] on span "server.js" at bounding box center [343, 163] width 34 height 14
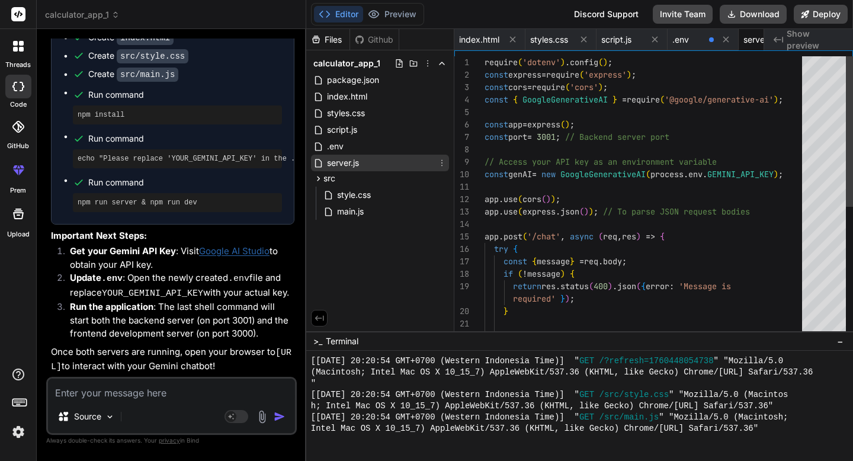
scroll to position [0, 128]
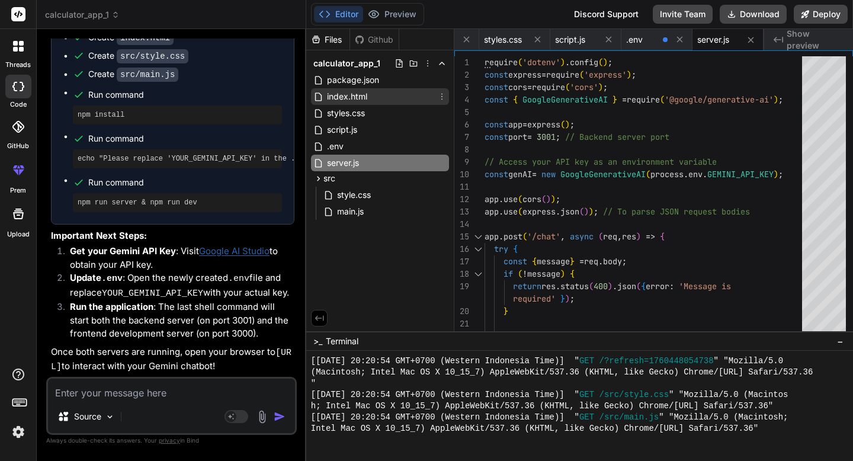
click at [376, 97] on div "index.html" at bounding box center [380, 96] width 138 height 17
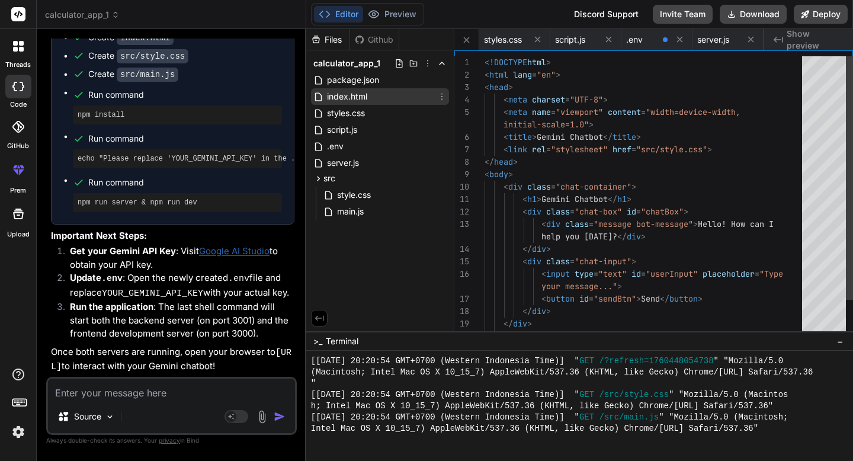
scroll to position [0, 82]
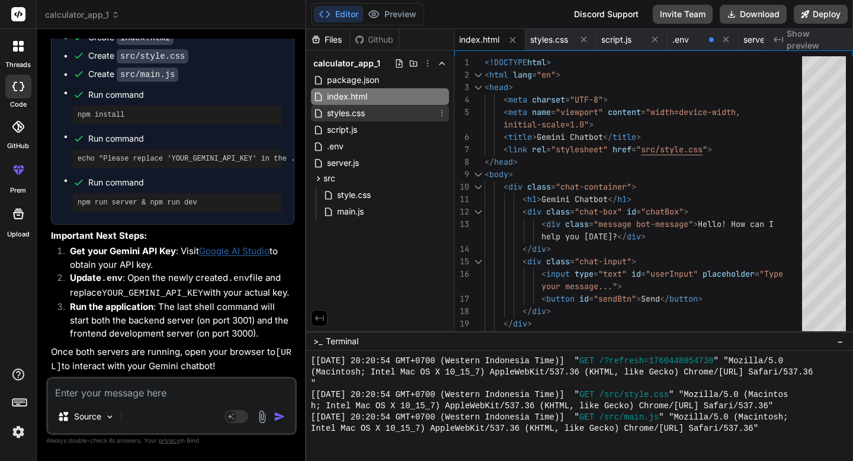
click at [374, 110] on div "styles.css" at bounding box center [380, 113] width 138 height 17
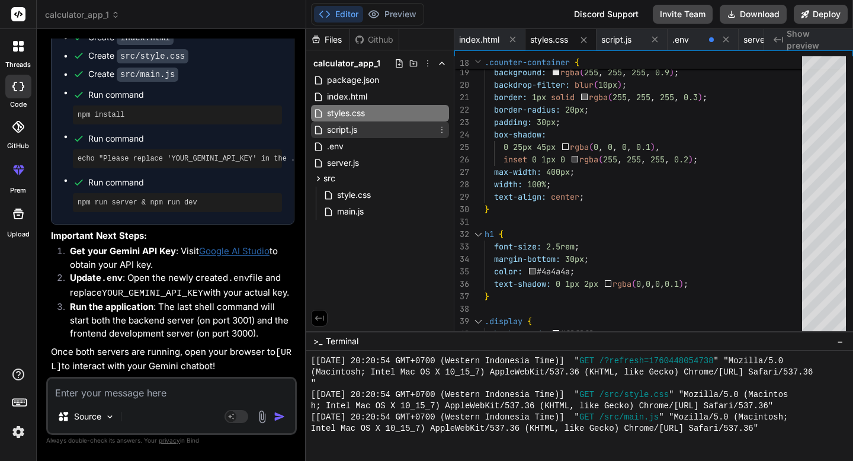
click at [405, 126] on div "script.js" at bounding box center [380, 129] width 138 height 17
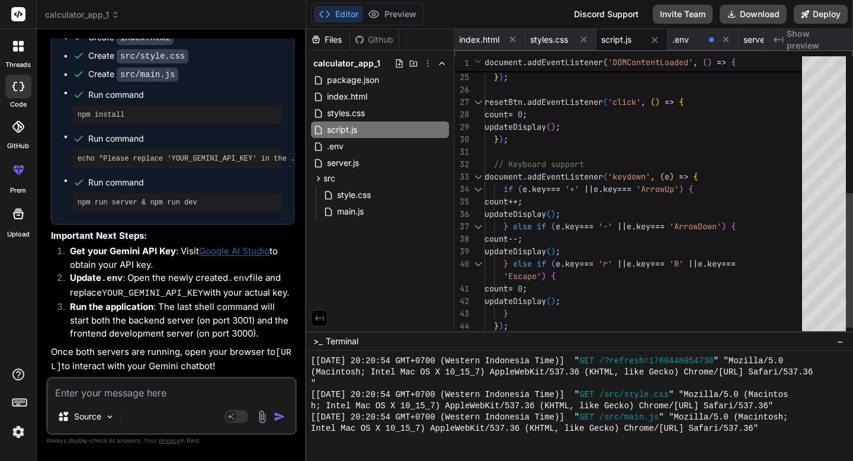
scroll to position [75, 0]
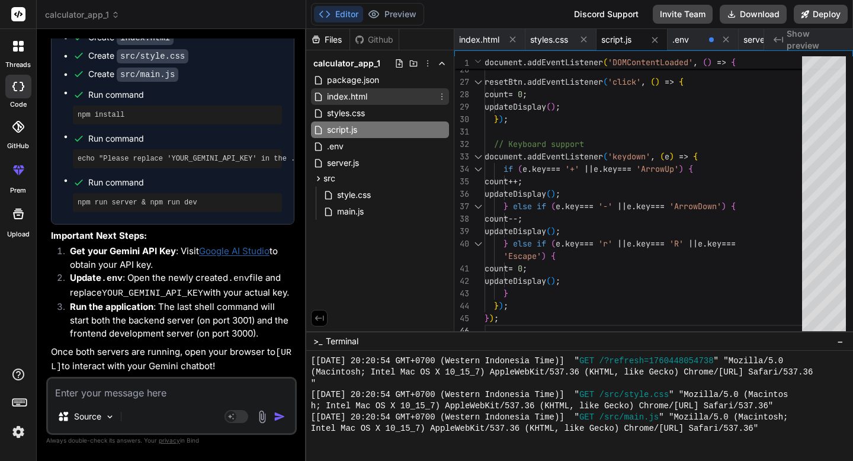
click at [363, 102] on span "index.html" at bounding box center [347, 96] width 43 height 14
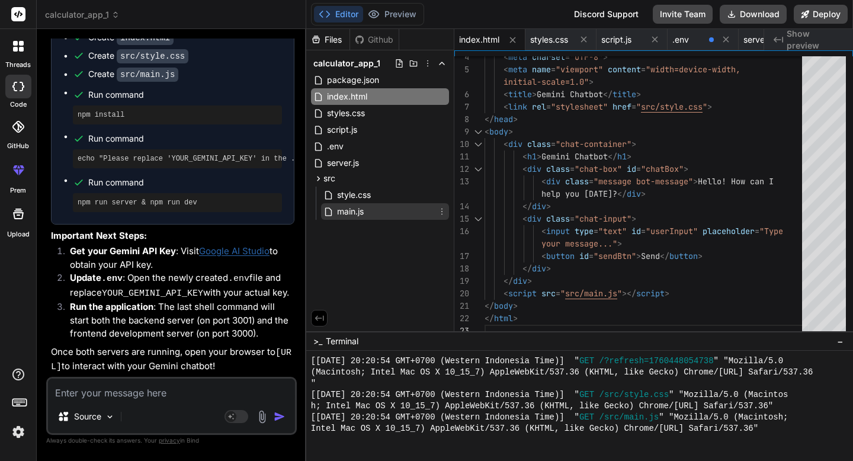
click at [371, 215] on div "main.js" at bounding box center [385, 211] width 128 height 17
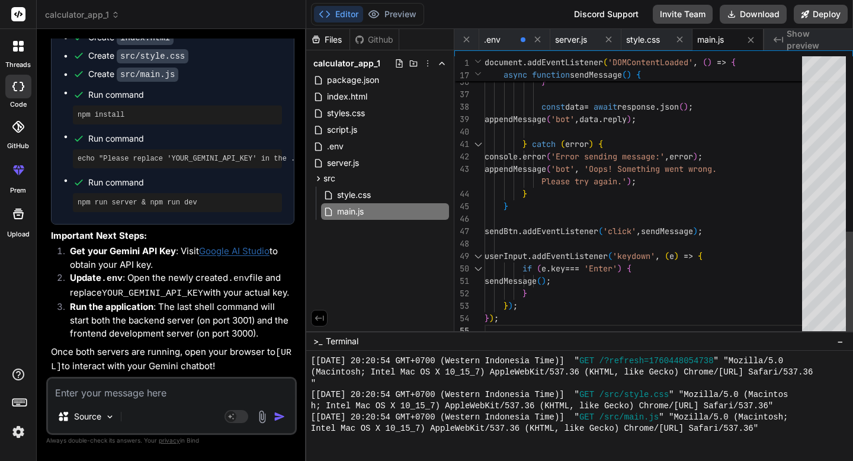
scroll to position [112, 0]
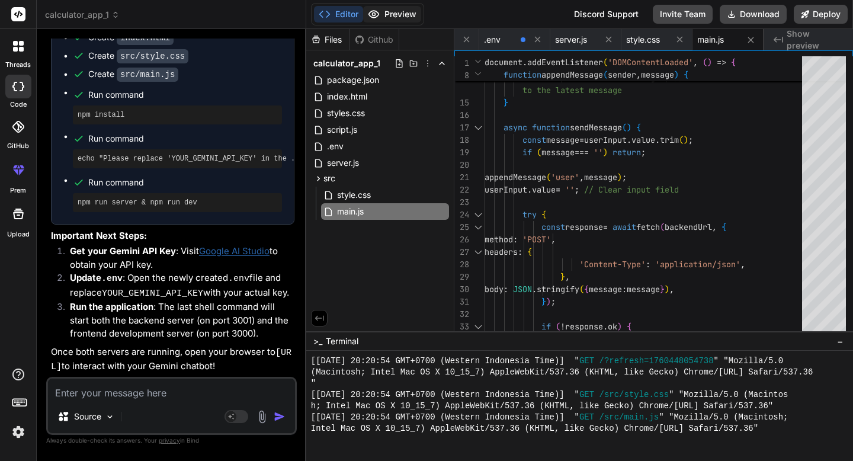
click at [416, 12] on button "Preview" at bounding box center [392, 14] width 58 height 17
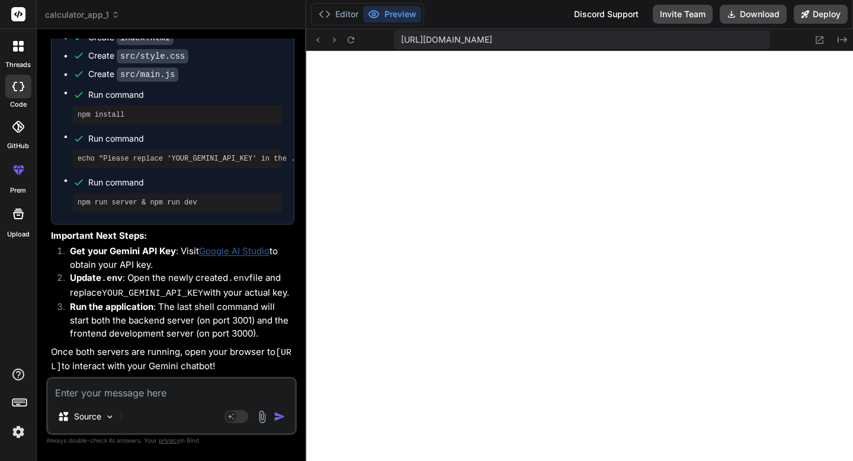
scroll to position [4437, 0]
click at [179, 396] on textarea at bounding box center [171, 389] width 247 height 21
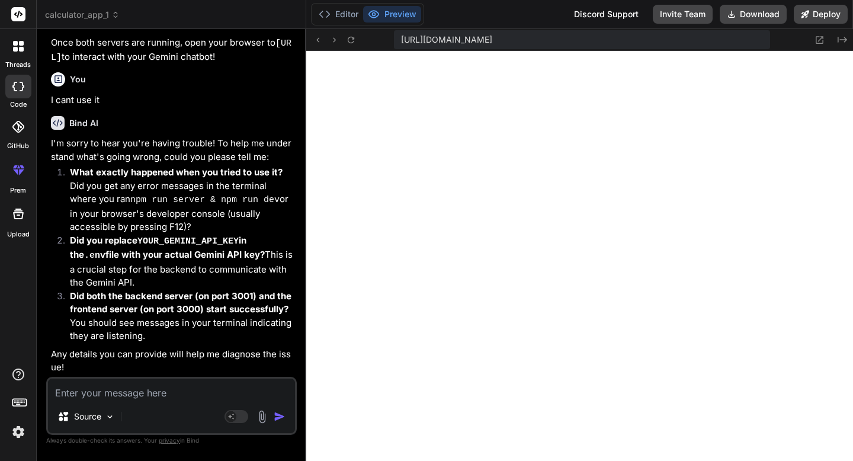
scroll to position [1995, 0]
click at [337, 20] on button "Editor" at bounding box center [338, 14] width 49 height 17
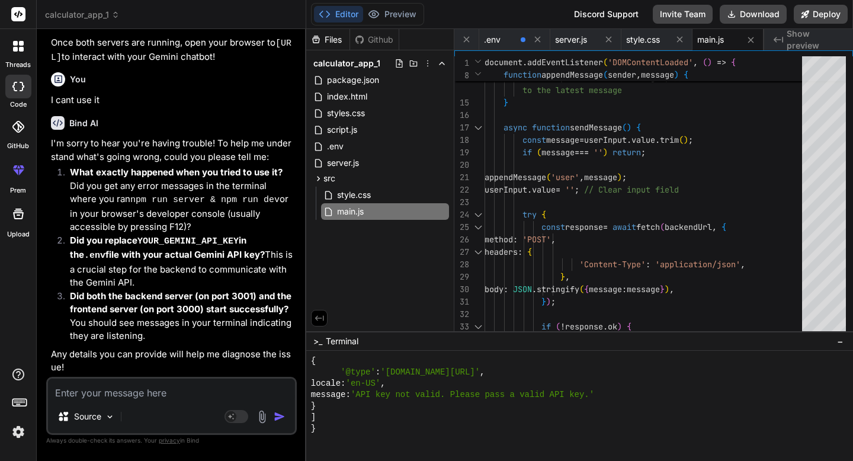
click at [439, 415] on div "]" at bounding box center [573, 417] width 525 height 11
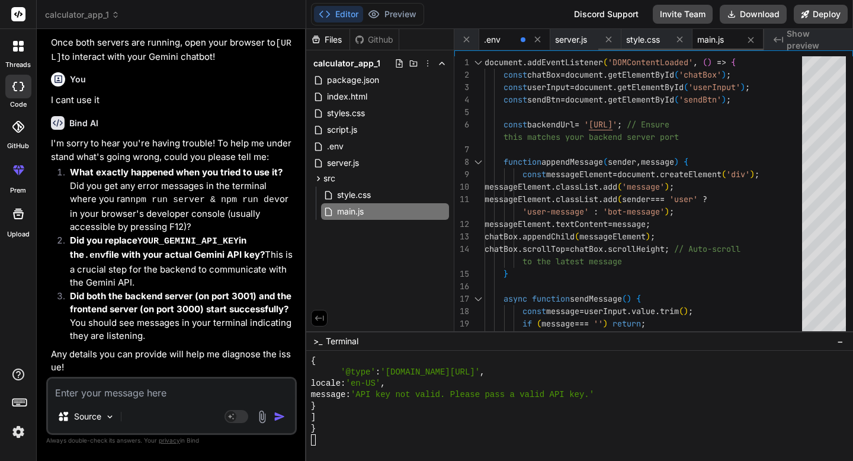
click at [514, 41] on div ".env" at bounding box center [500, 40] width 32 height 12
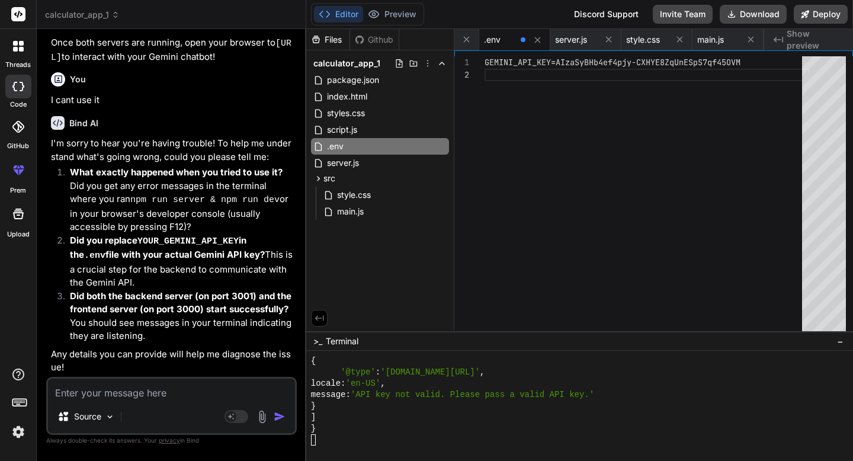
click at [561, 62] on div "GEMINI_API_KEY=AIzaSyBHb4ef4pjy-CXHYE8ZqUnESpS7qf4 5OVM" at bounding box center [647, 196] width 325 height 281
click at [764, 64] on div "GEMINI_API_KEY="AIzaSyBHb4ef4pjy-CXHYE8ZqUnESpS7qf 45OVM" at bounding box center [647, 196] width 325 height 281
click at [416, 14] on button "Preview" at bounding box center [392, 14] width 58 height 17
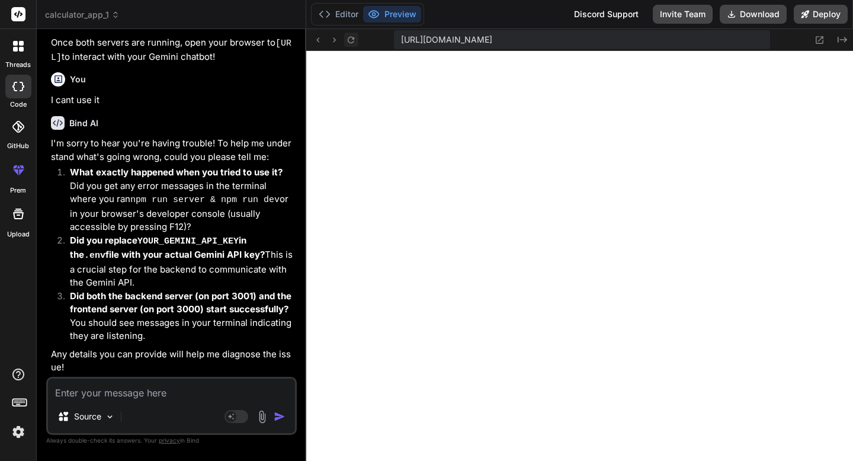
click at [355, 41] on icon at bounding box center [351, 40] width 10 height 10
click at [350, 19] on button "Editor" at bounding box center [338, 14] width 49 height 17
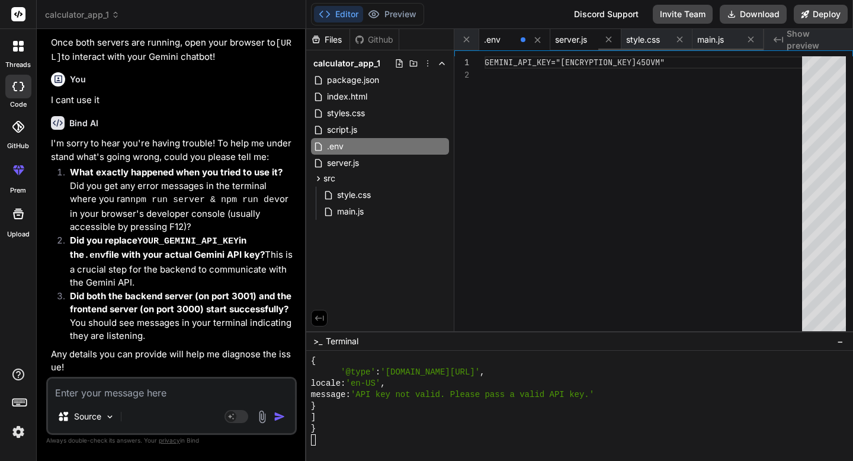
click at [597, 44] on div "server.js" at bounding box center [586, 39] width 71 height 21
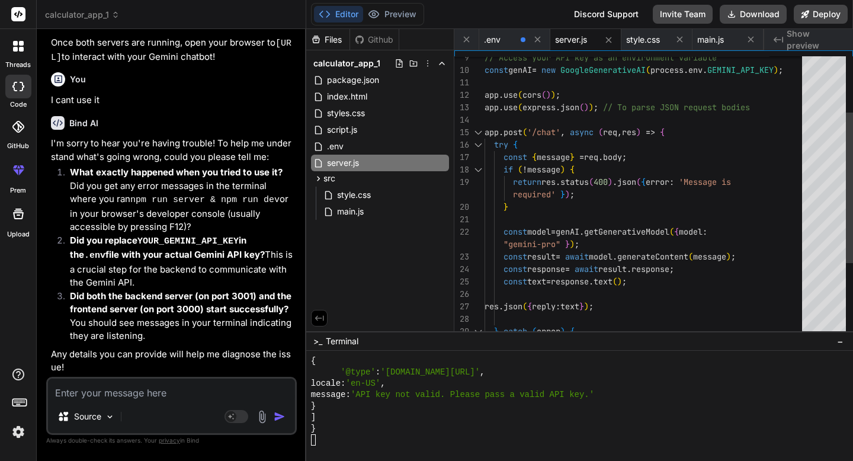
scroll to position [12, 0]
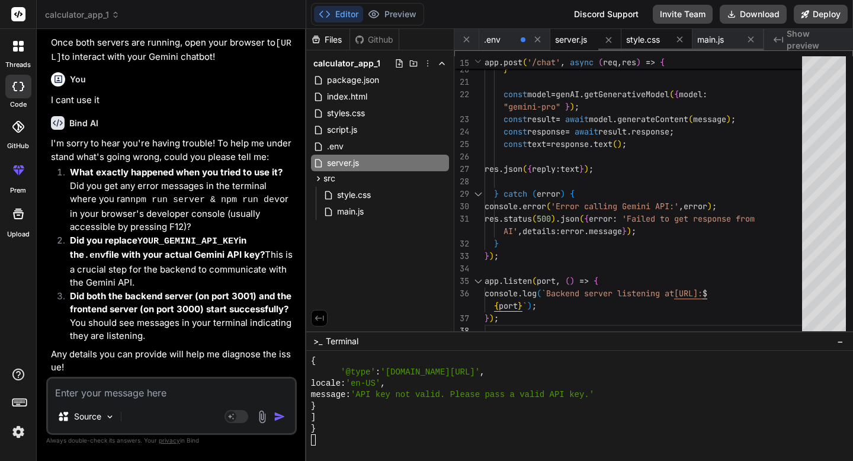
click at [647, 47] on div "style.css" at bounding box center [657, 39] width 71 height 21
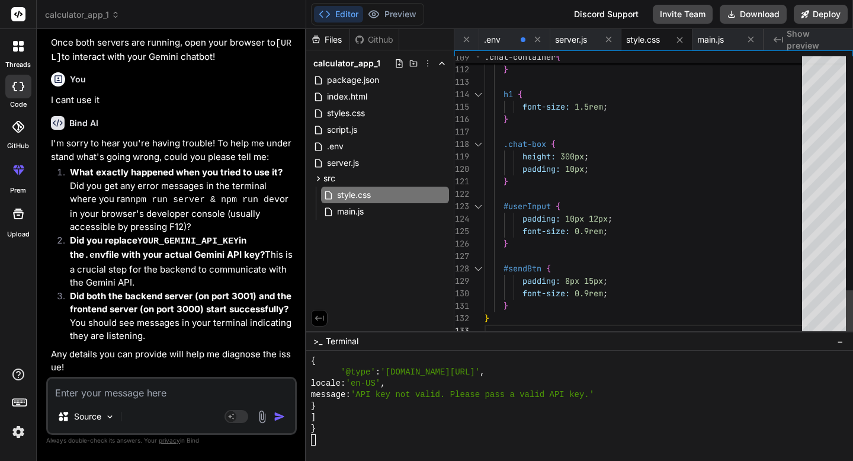
scroll to position [37, 0]
click at [718, 36] on span "main.js" at bounding box center [711, 40] width 27 height 12
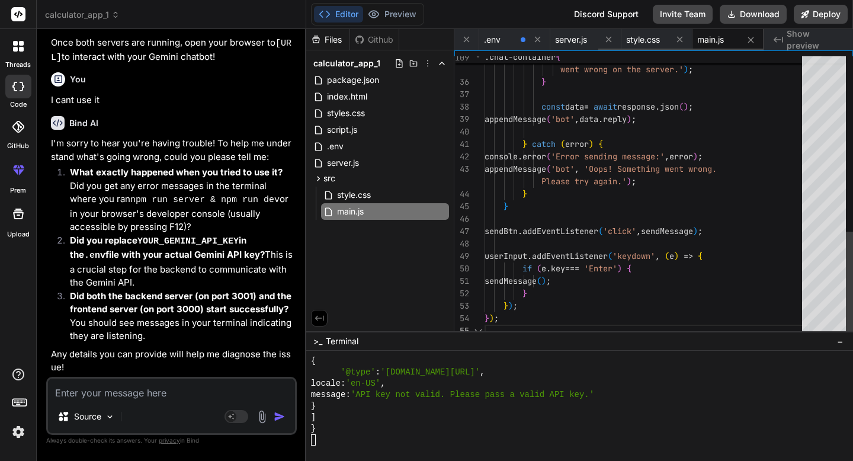
scroll to position [112, 0]
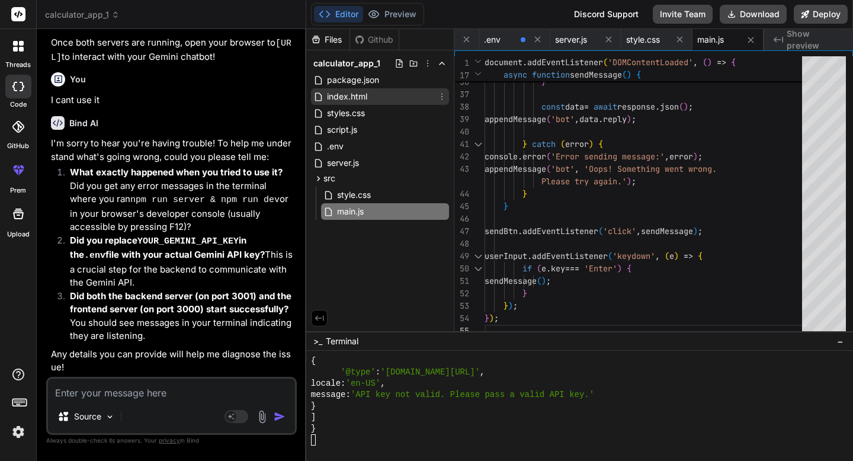
click at [394, 101] on div "index.html" at bounding box center [380, 96] width 138 height 17
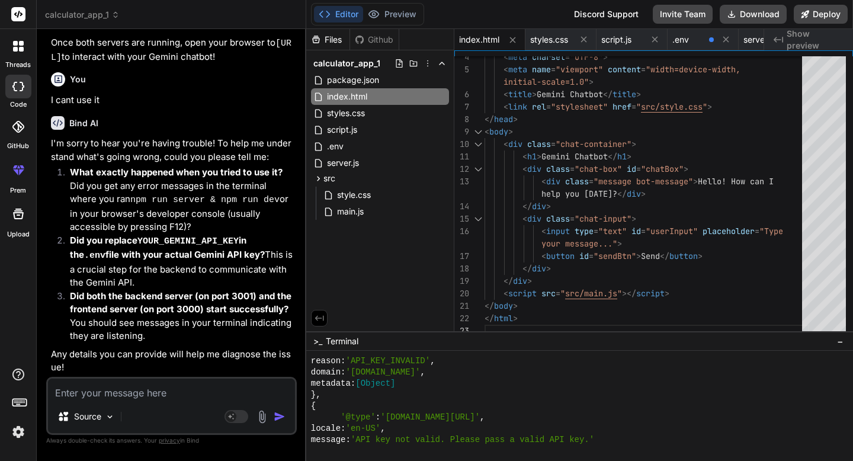
scroll to position [4830, 0]
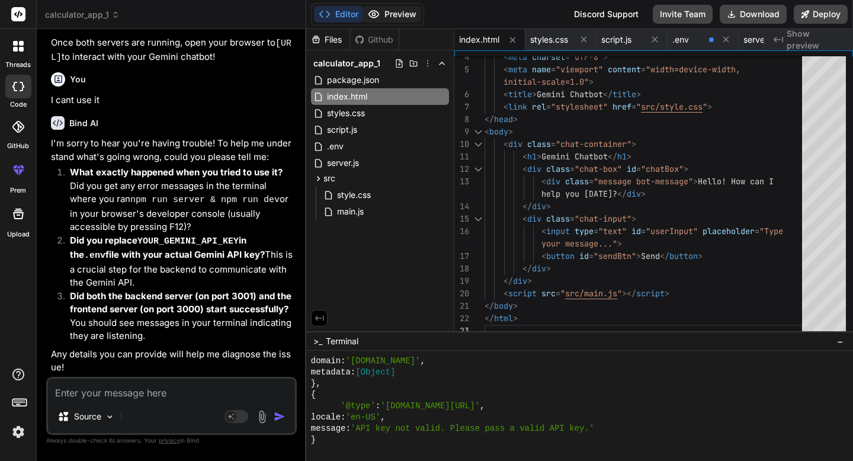
click at [399, 9] on button "Preview" at bounding box center [392, 14] width 58 height 17
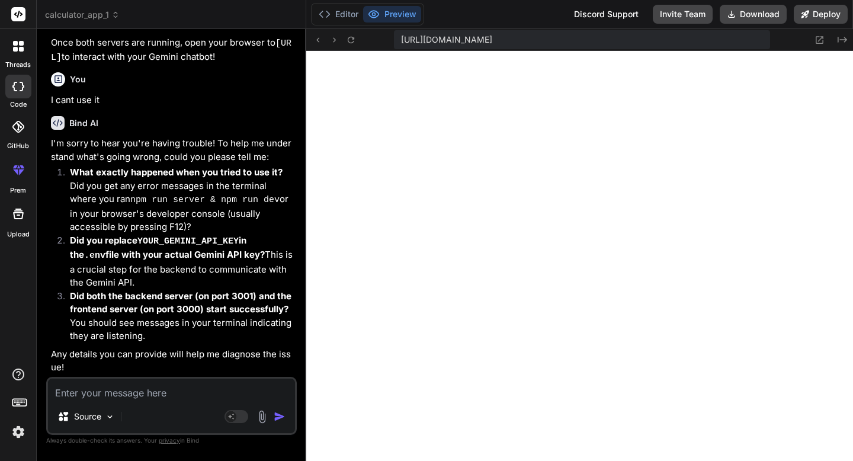
scroll to position [4831, 0]
click at [337, 15] on button "Editor" at bounding box center [338, 14] width 49 height 17
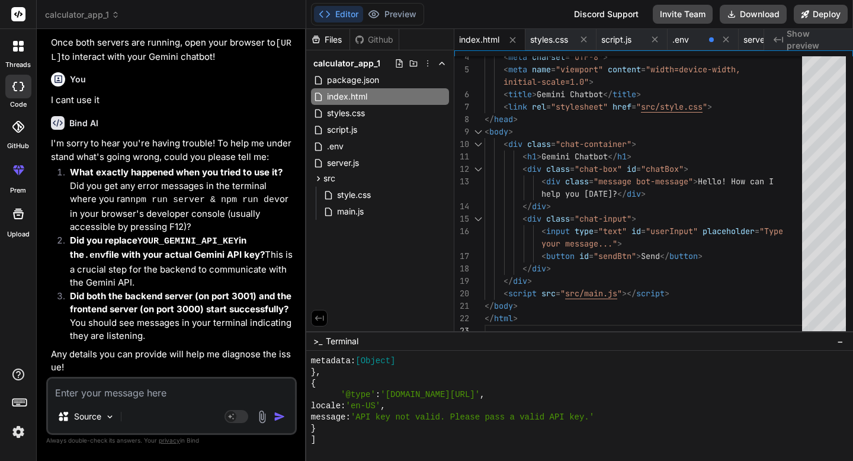
scroll to position [5214, 0]
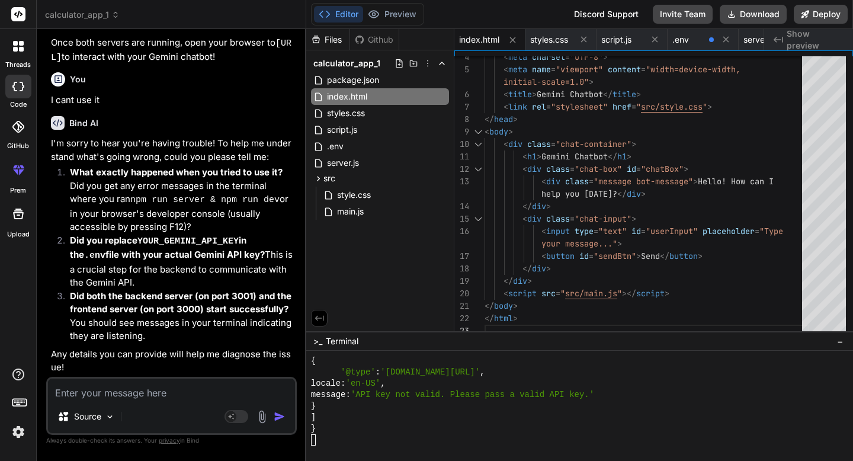
click at [447, 429] on div "}" at bounding box center [573, 428] width 525 height 11
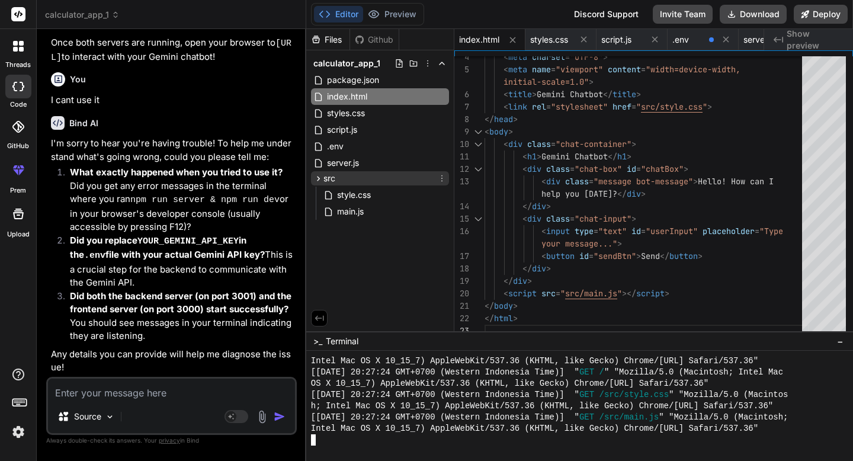
scroll to position [5687, 0]
click at [380, 9] on button "Preview" at bounding box center [392, 14] width 58 height 17
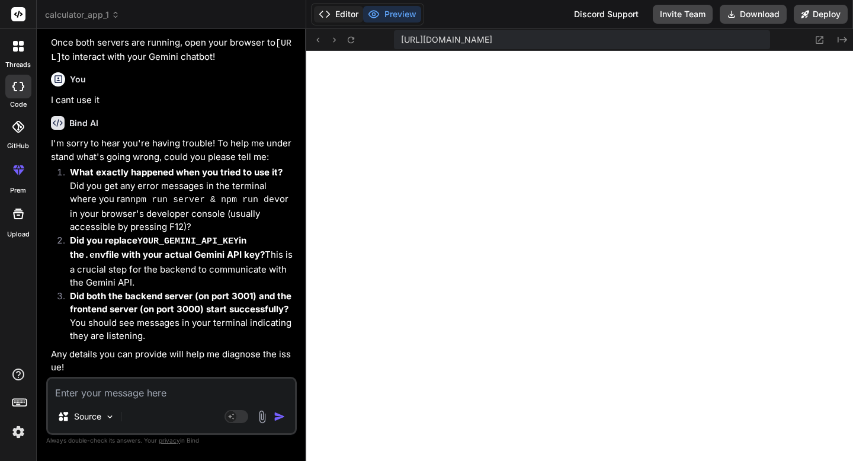
click at [362, 10] on button "Editor" at bounding box center [338, 14] width 49 height 17
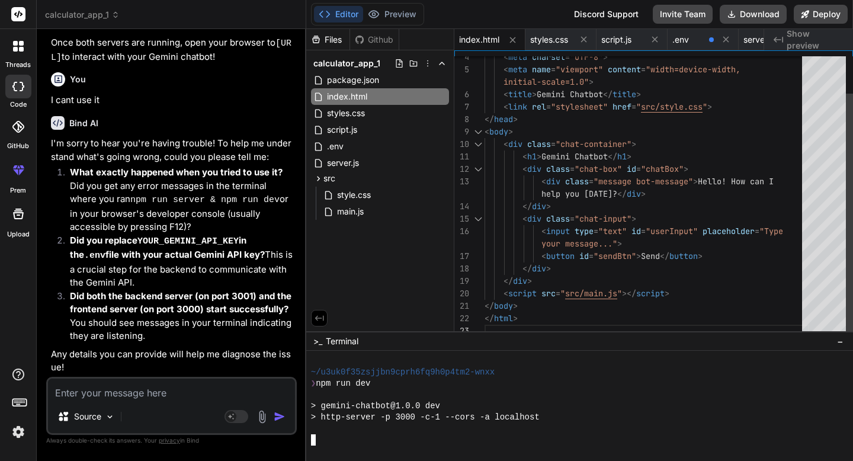
scroll to position [6272, 0]
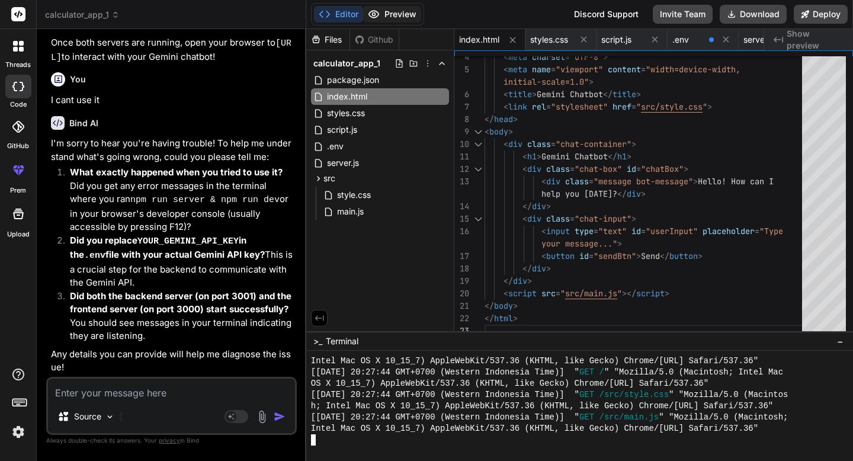
click at [382, 18] on button "Preview" at bounding box center [392, 14] width 58 height 17
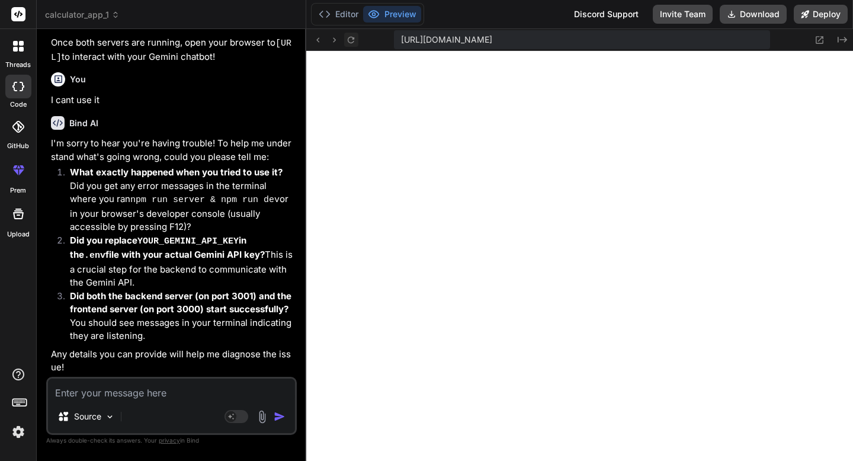
click at [356, 40] on button at bounding box center [351, 40] width 14 height 14
click at [327, 21] on button "Editor" at bounding box center [338, 14] width 49 height 17
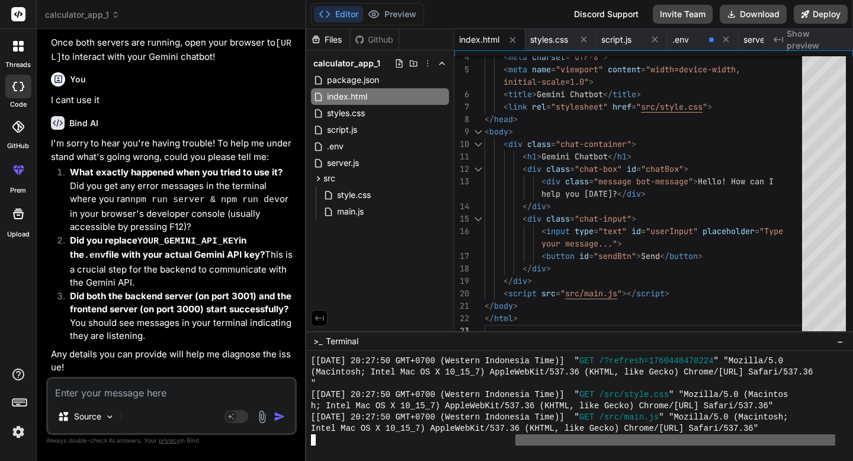
click at [517, 459] on div at bounding box center [579, 406] width 547 height 110
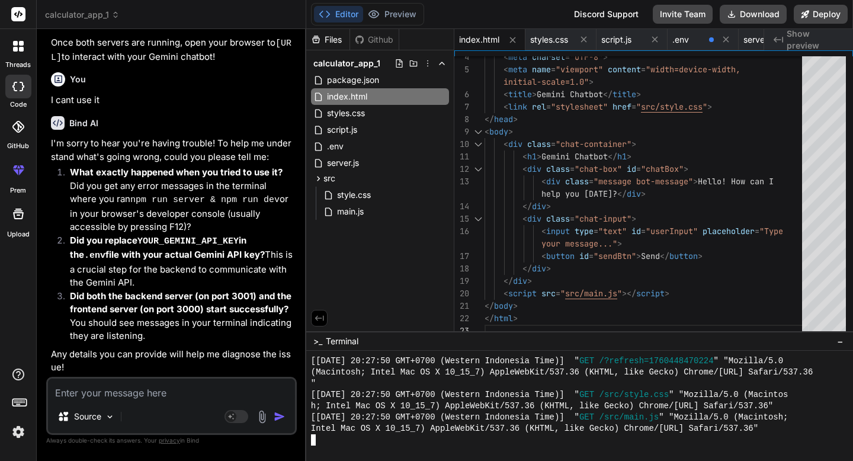
click at [495, 453] on div at bounding box center [579, 406] width 547 height 110
click at [332, 101] on span "index.html" at bounding box center [347, 96] width 43 height 14
click at [366, 91] on span "index.html" at bounding box center [347, 96] width 43 height 14
click at [420, 235] on div "Files Github calculator_app_1 package.json index.html styles.css script.js .env…" at bounding box center [380, 180] width 148 height 302
click at [820, 29] on div "Created with Pixso. Show preview" at bounding box center [809, 39] width 89 height 21
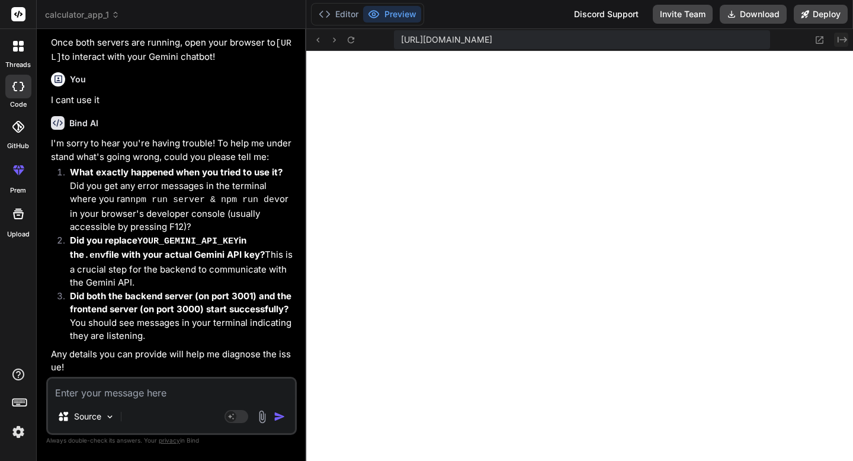
click at [839, 43] on icon "Created with Pixso." at bounding box center [842, 39] width 9 height 9
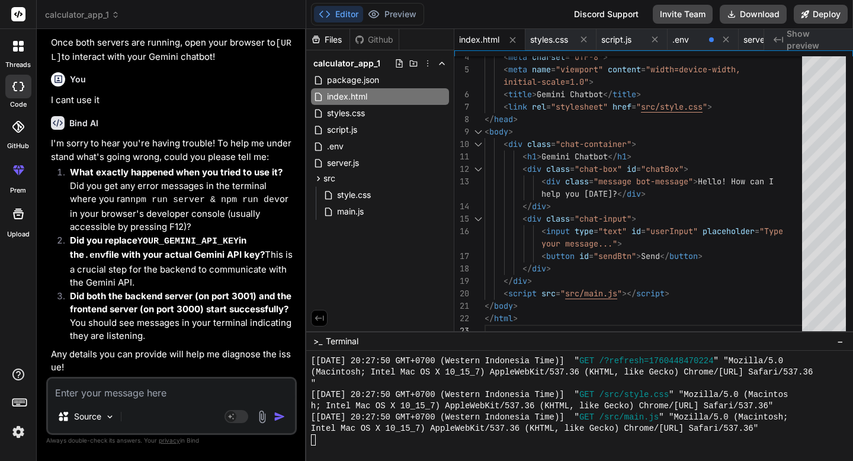
click at [839, 43] on span "Show preview" at bounding box center [815, 40] width 57 height 24
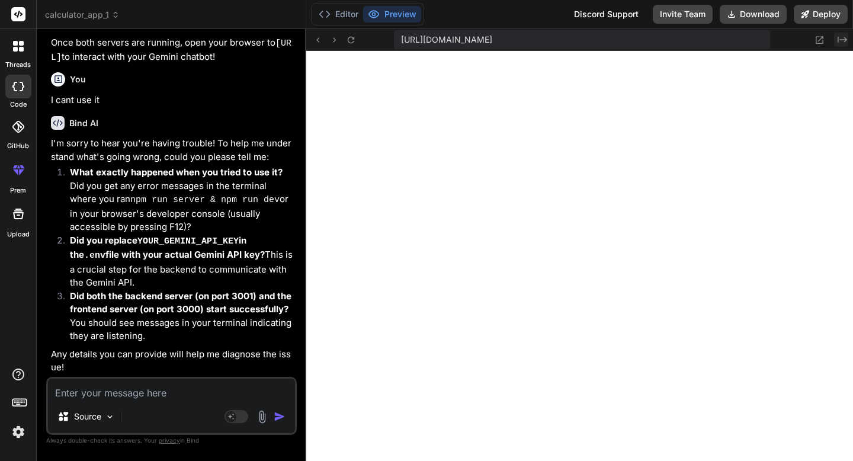
click at [839, 43] on icon "Created with Pixso." at bounding box center [842, 39] width 9 height 9
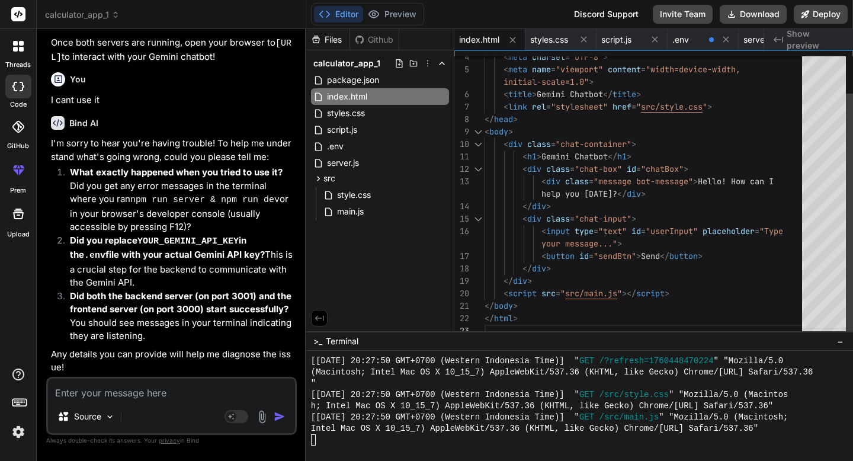
click at [691, 50] on div "4 5 6 7 8 9 10 11 12 13 14 15 16 17 18 19 20 21 22 23 < meta charset = "UTF-8" …" at bounding box center [654, 190] width 399 height 281
click at [691, 49] on div ".env" at bounding box center [703, 39] width 71 height 21
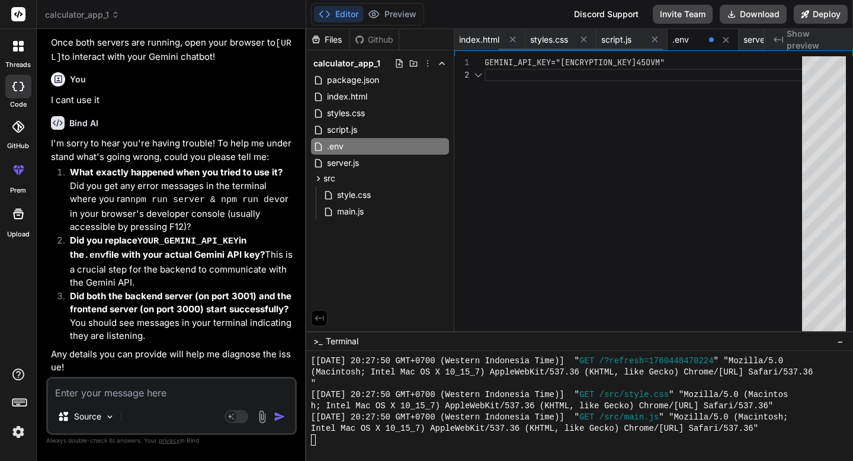
scroll to position [12, 0]
click at [750, 50] on div "1 2 GEMINI_API_KEY="AIzaSyBHb4ef4pjy-CXHYE8ZqUnESpS7qf 45OVM" GEMINI_API_KEY="A…" at bounding box center [654, 190] width 399 height 281
click at [554, 57] on div "GEMINI_API_KEY="AIzaSyBHb4ef4pjy-CXHYE8ZqUnESpS7qf 45OVM"" at bounding box center [647, 196] width 325 height 281
click at [535, 87] on div "GEMINI_API_KEY="AIzaSyBHb4ef4pjy-CXHYE8ZqUnESpS7qf 45OVM"" at bounding box center [647, 196] width 325 height 281
click at [439, 142] on icon at bounding box center [441, 146] width 9 height 9
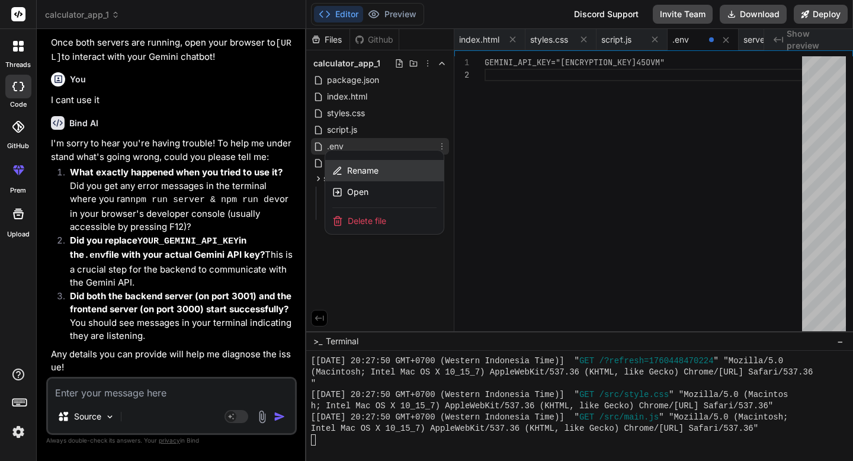
click at [419, 174] on div "Rename" at bounding box center [384, 170] width 119 height 21
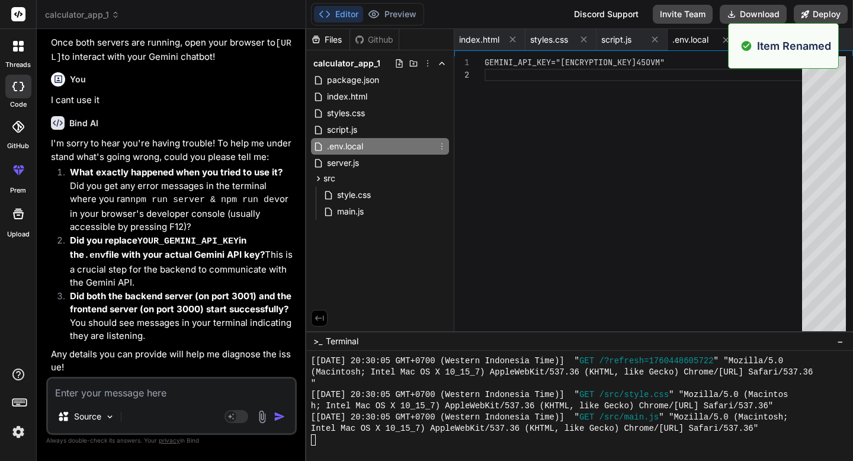
scroll to position [6464, 0]
click at [699, 151] on div "GEMINI_API_KEY="AIzaSyBHb4ef4pjy-CXHYE8ZqUnESpS7qf 45OVM"" at bounding box center [647, 196] width 325 height 281
click at [365, 31] on div "Files Github" at bounding box center [352, 39] width 93 height 21
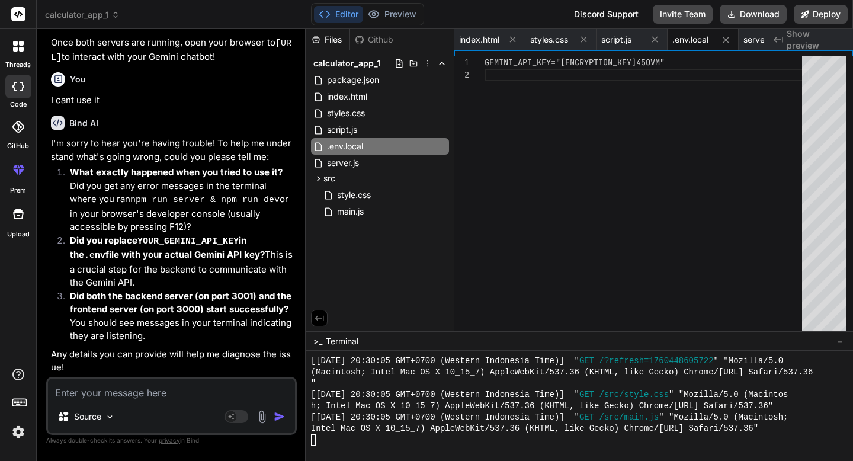
click at [369, 34] on div "Github" at bounding box center [374, 40] width 49 height 12
click at [387, 17] on button "Preview" at bounding box center [392, 14] width 58 height 17
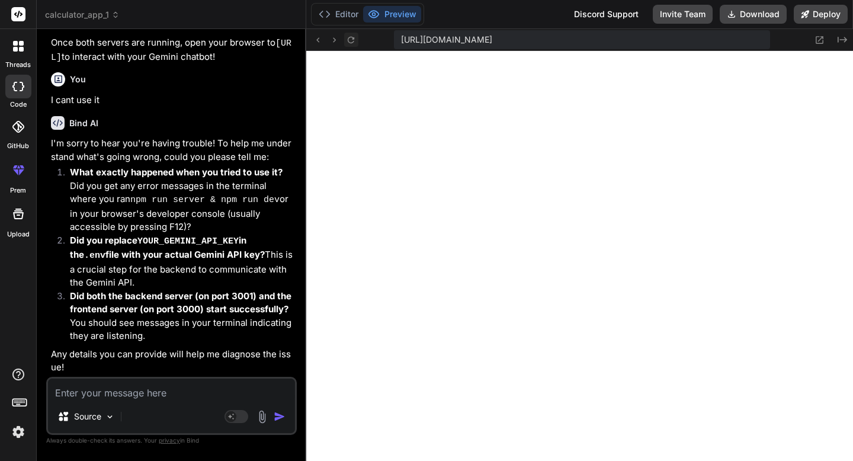
click at [354, 36] on icon at bounding box center [351, 40] width 10 height 10
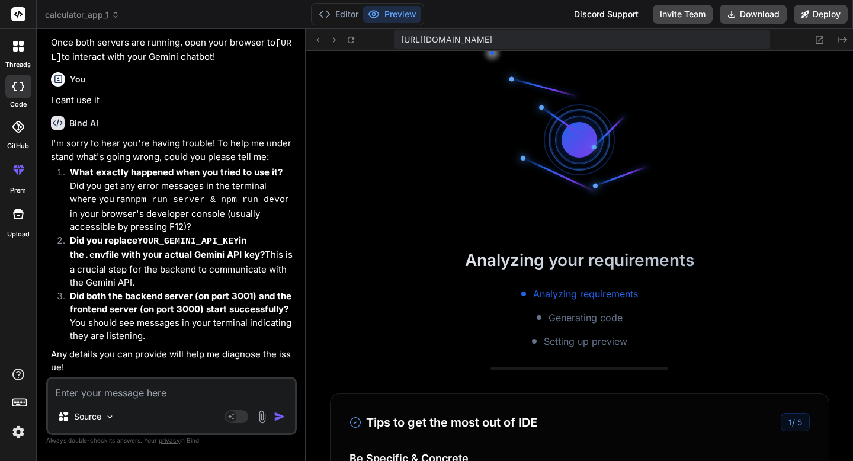
scroll to position [6576, 0]
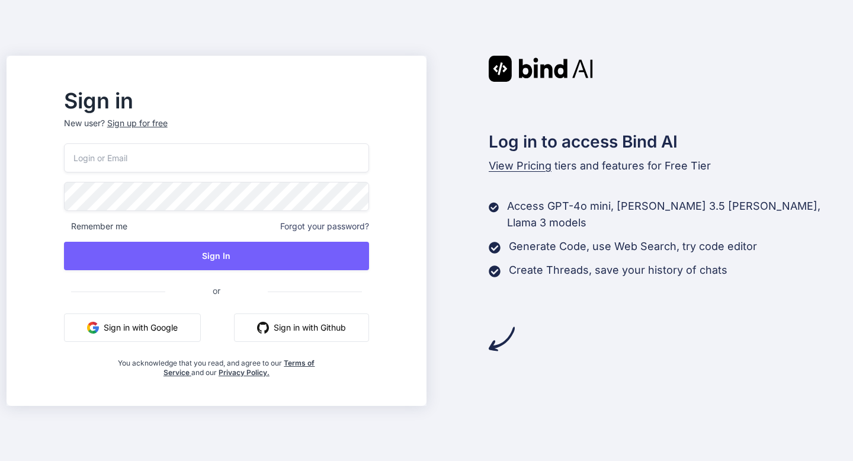
click at [199, 333] on button "Sign in with Google" at bounding box center [132, 328] width 137 height 28
click at [322, 326] on button "Sign in with Github" at bounding box center [301, 328] width 135 height 28
